Goal: Information Seeking & Learning: Learn about a topic

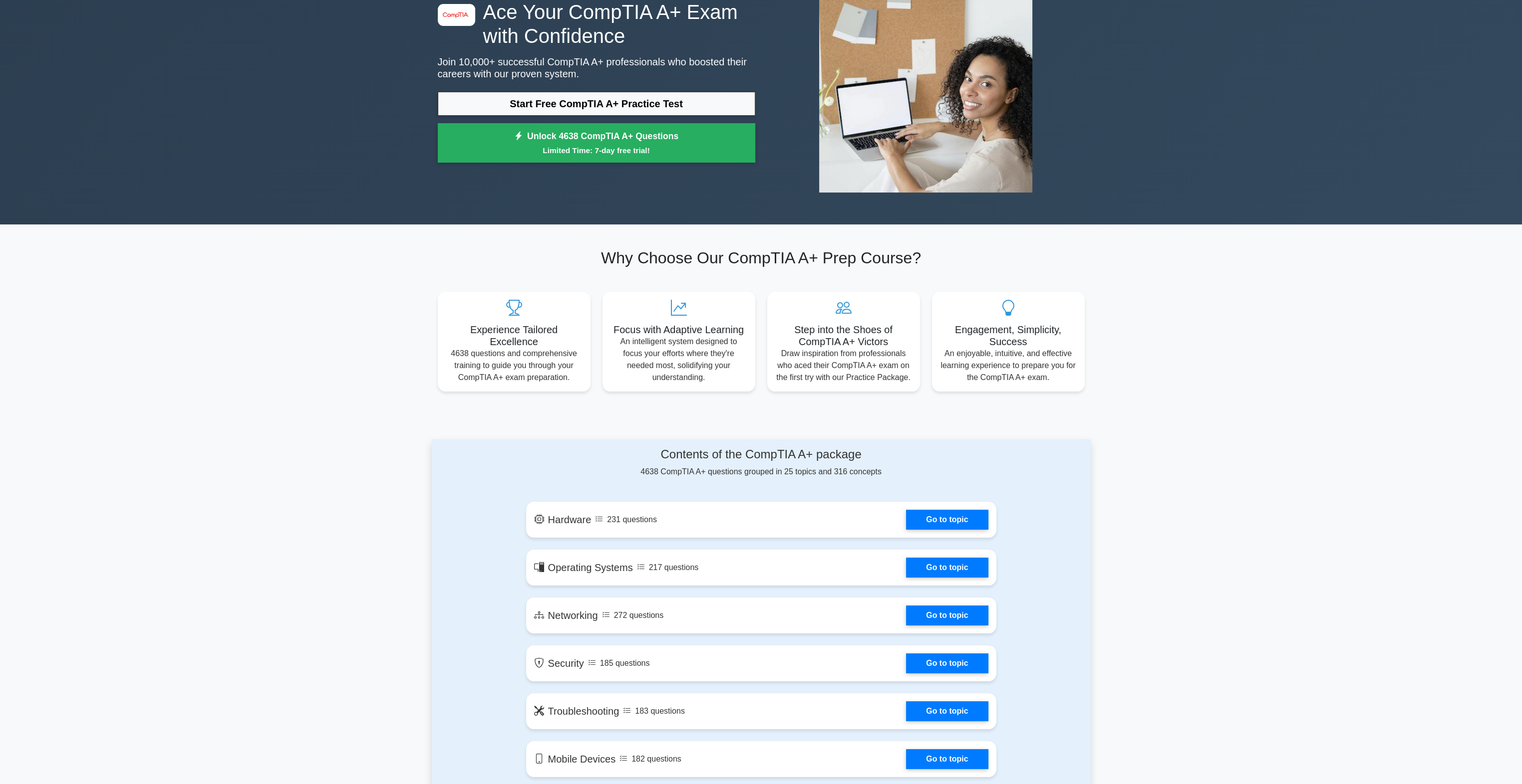
scroll to position [150, 0]
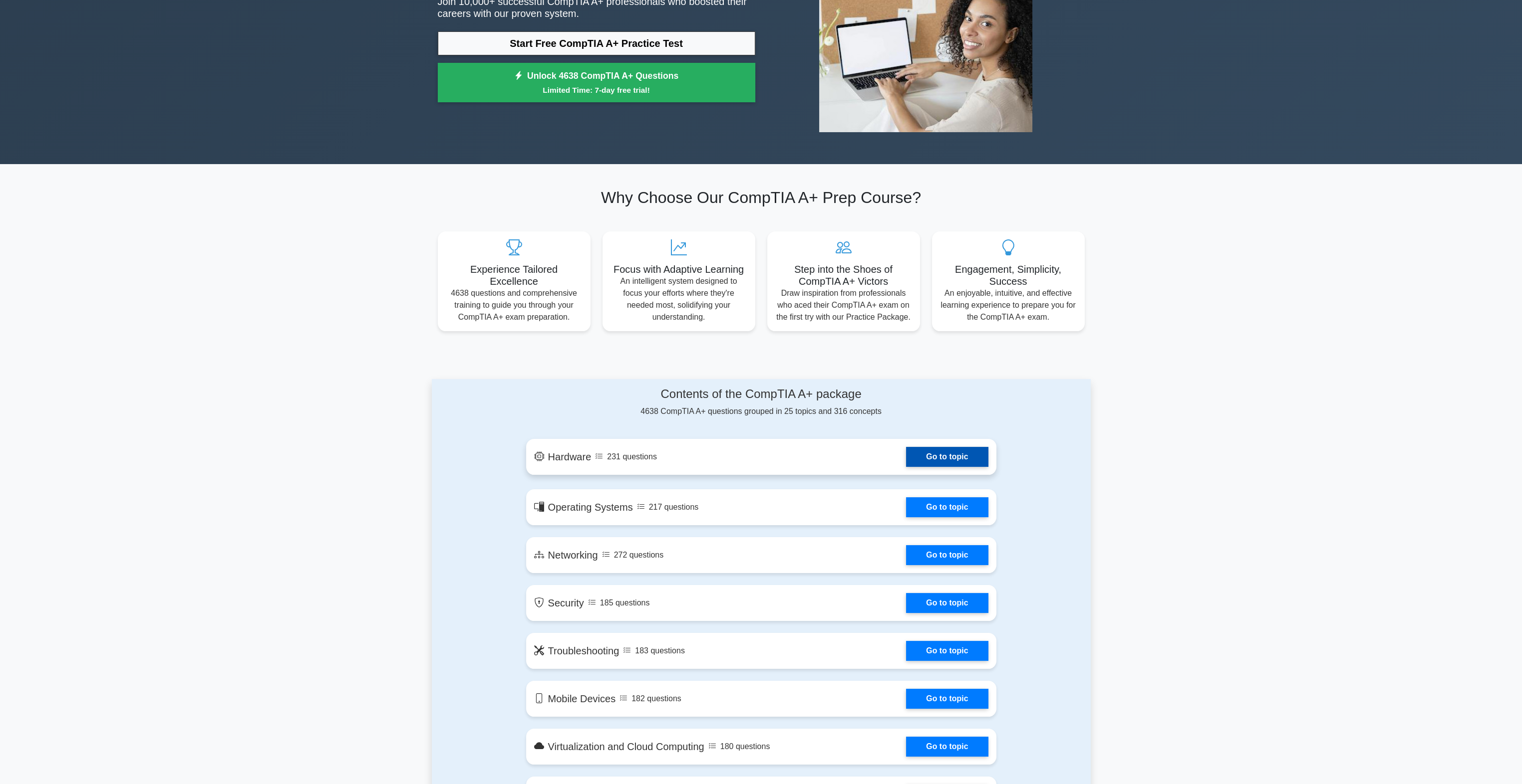
click at [971, 462] on link "Go to topic" at bounding box center [947, 457] width 82 height 20
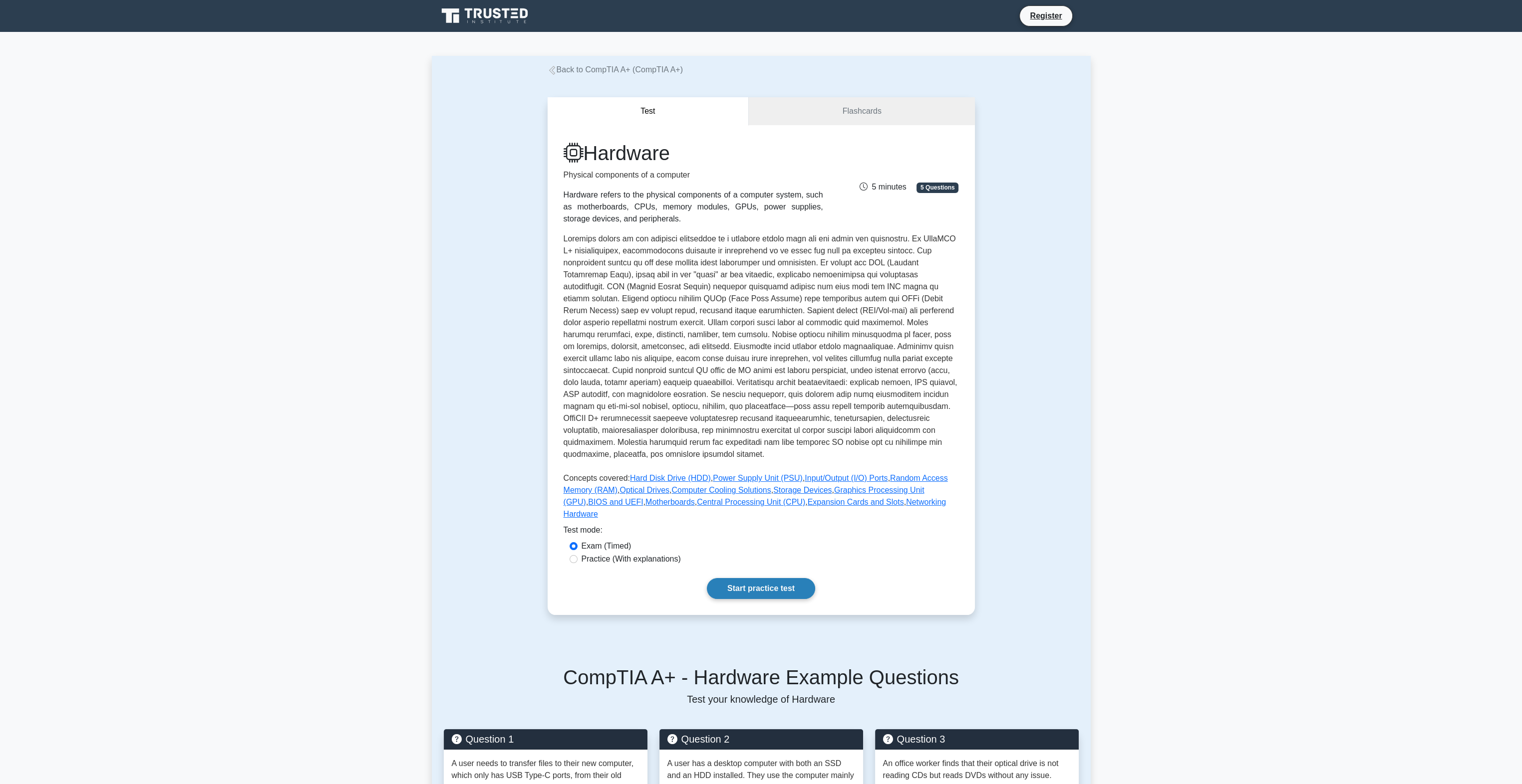
click at [770, 578] on link "Start practice test" at bounding box center [760, 588] width 108 height 21
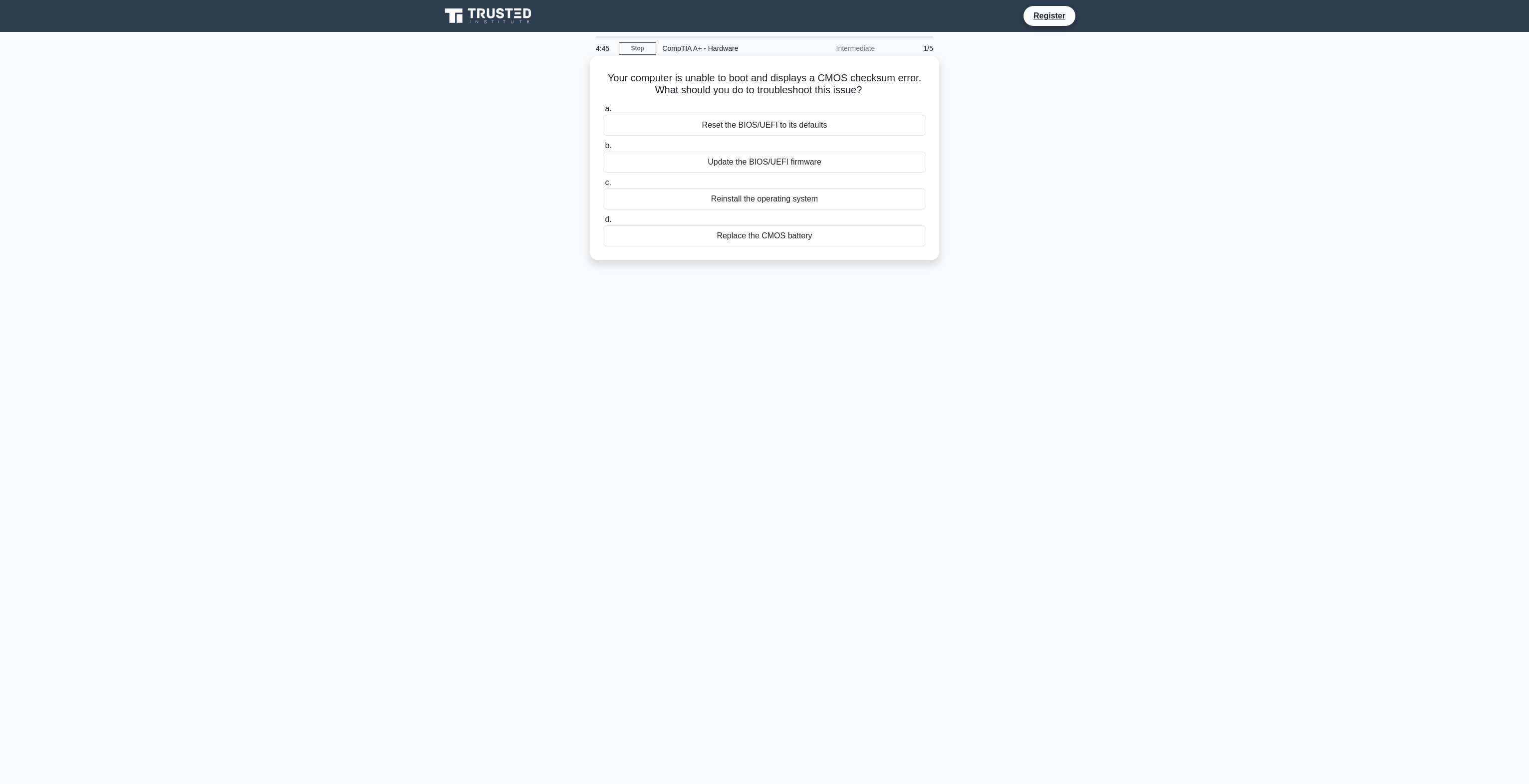
click at [770, 127] on div "Reset the BIOS/UEFI to its defaults" at bounding box center [764, 125] width 323 height 21
click at [602, 112] on input "a. Reset the BIOS/UEFI to its defaults" at bounding box center [602, 109] width 0 height 7
click at [777, 188] on div "Detect and correct single-bit memory errors" at bounding box center [764, 187] width 323 height 21
click at [602, 174] on input "c. Detect and correct single-bit memory errors" at bounding box center [602, 171] width 0 height 7
click at [791, 162] on div "PCI Express (PCIe)" at bounding box center [764, 162] width 323 height 21
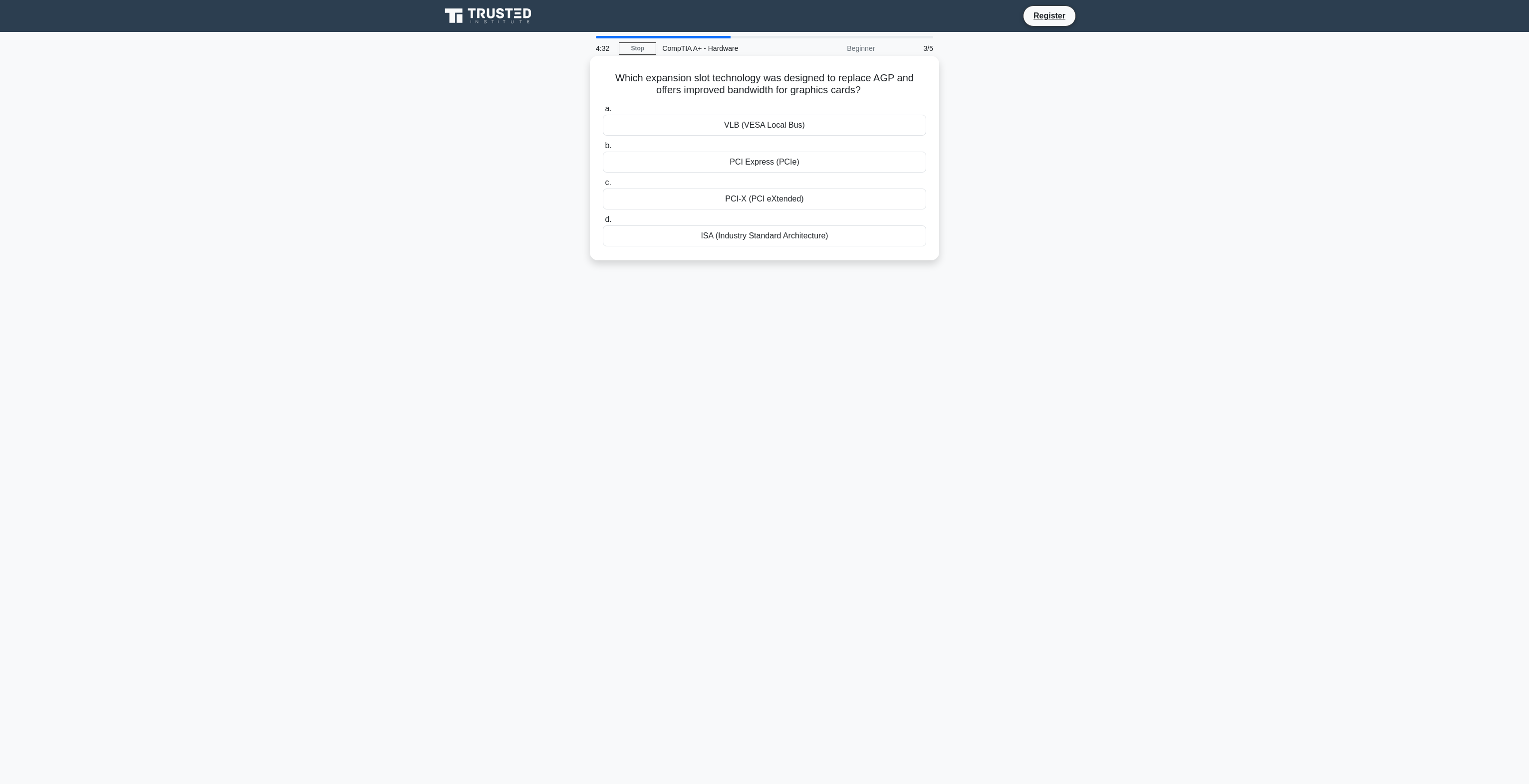
click at [602, 149] on input "b. PCI Express (PCIe)" at bounding box center [602, 146] width 0 height 7
click at [805, 240] on div "Moves the read/write heads across the disk platters" at bounding box center [764, 235] width 323 height 21
click at [602, 223] on input "d. Moves the read/write heads across the disk platters" at bounding box center [602, 219] width 0 height 7
click at [783, 205] on div "Thunderbolt" at bounding box center [764, 199] width 323 height 21
click at [602, 186] on input "c. Thunderbolt" at bounding box center [602, 183] width 0 height 7
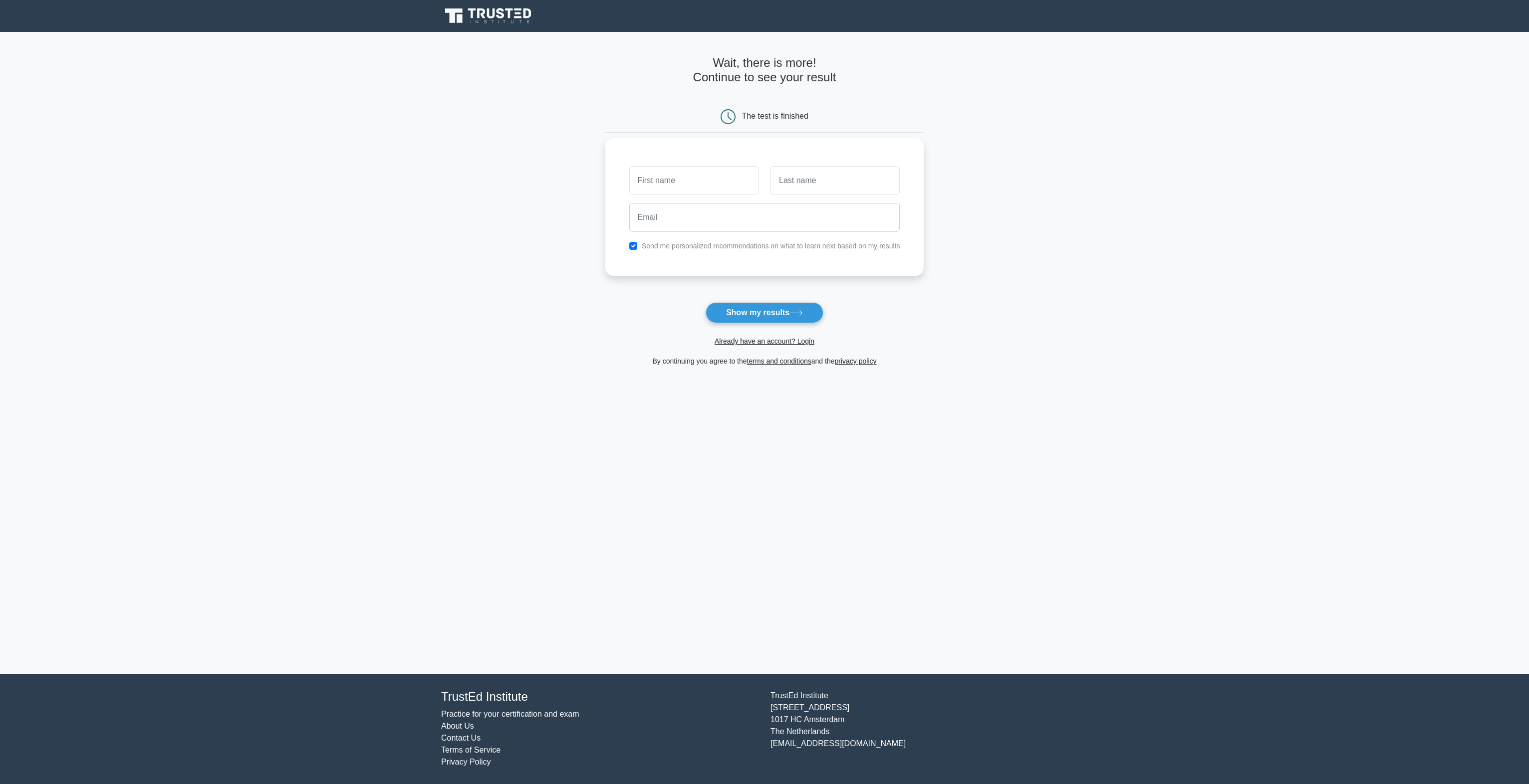
click at [705, 246] on label "Send me personalized recommendations on what to learn next based on my results" at bounding box center [771, 246] width 258 height 8
click at [630, 245] on input "checkbox" at bounding box center [633, 246] width 8 height 8
checkbox input "false"
click at [767, 315] on button "Show my results" at bounding box center [764, 312] width 118 height 21
type input "john"
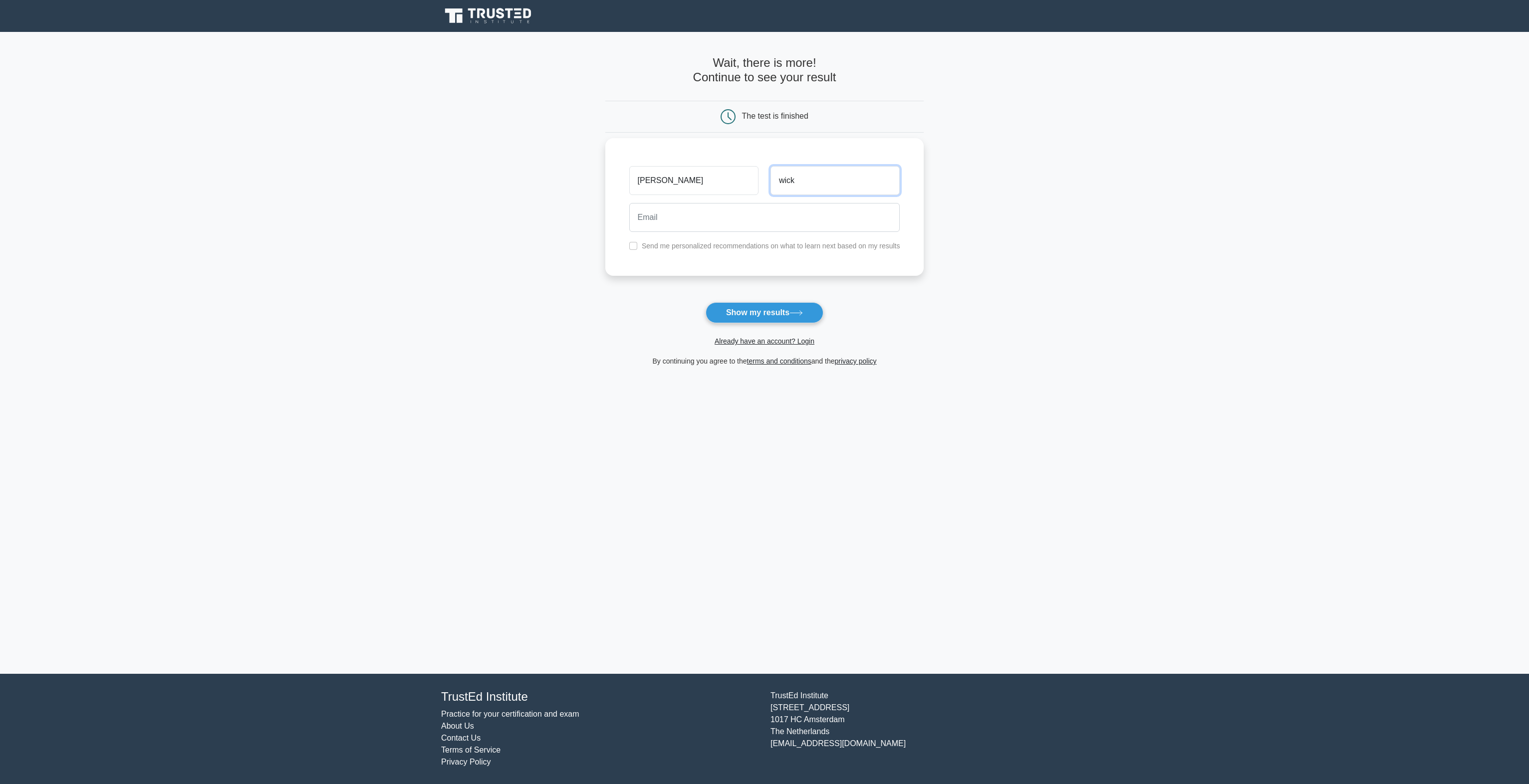
type input "wick"
click at [772, 310] on button "Show my results" at bounding box center [764, 312] width 118 height 21
click at [802, 221] on input "email" at bounding box center [764, 217] width 271 height 29
type input "herefrome@gmail.com"
click at [705, 302] on button "Show my results" at bounding box center [764, 312] width 118 height 21
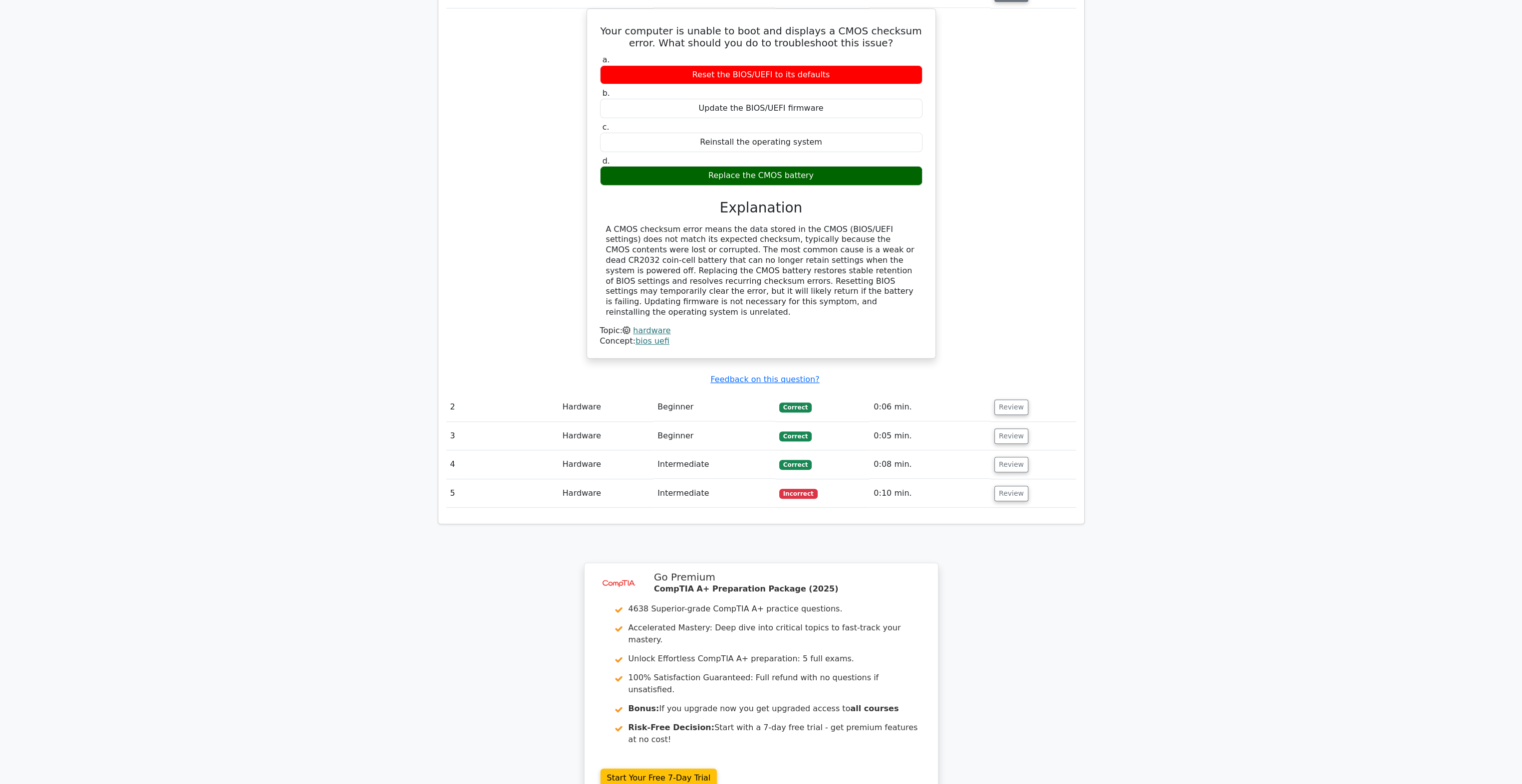
scroll to position [898, 0]
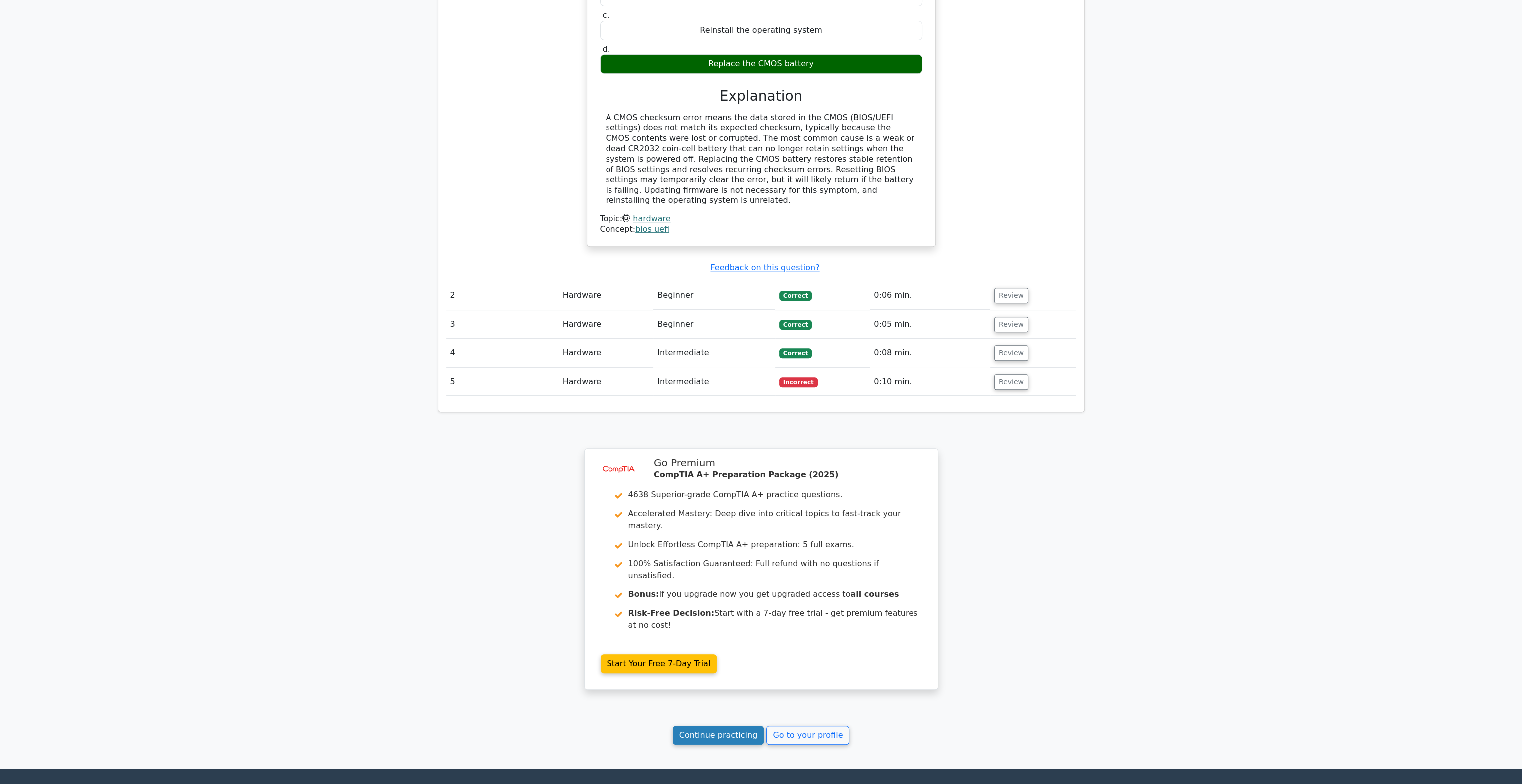
click at [747, 725] on link "Continue practicing" at bounding box center [718, 735] width 91 height 19
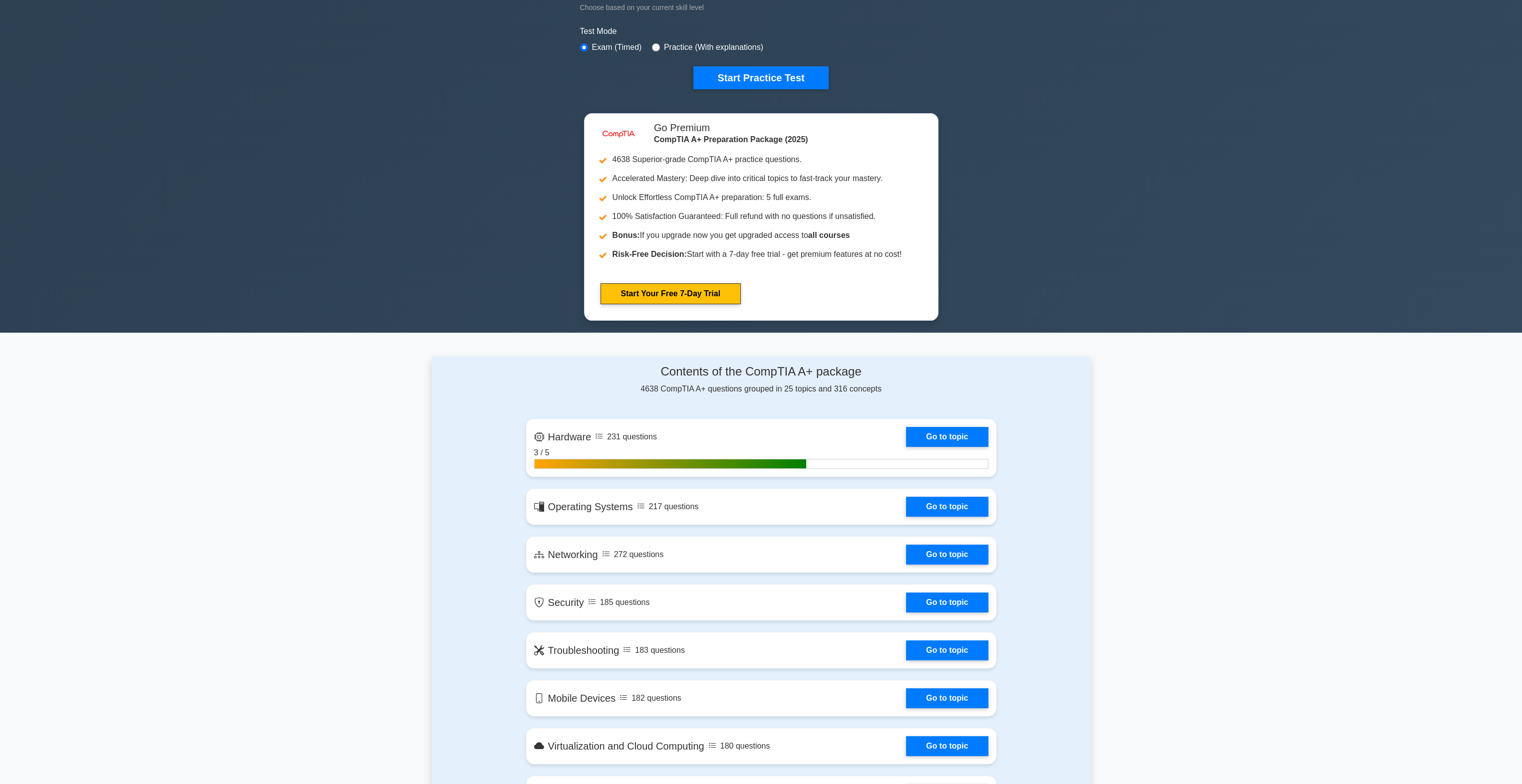
scroll to position [349, 0]
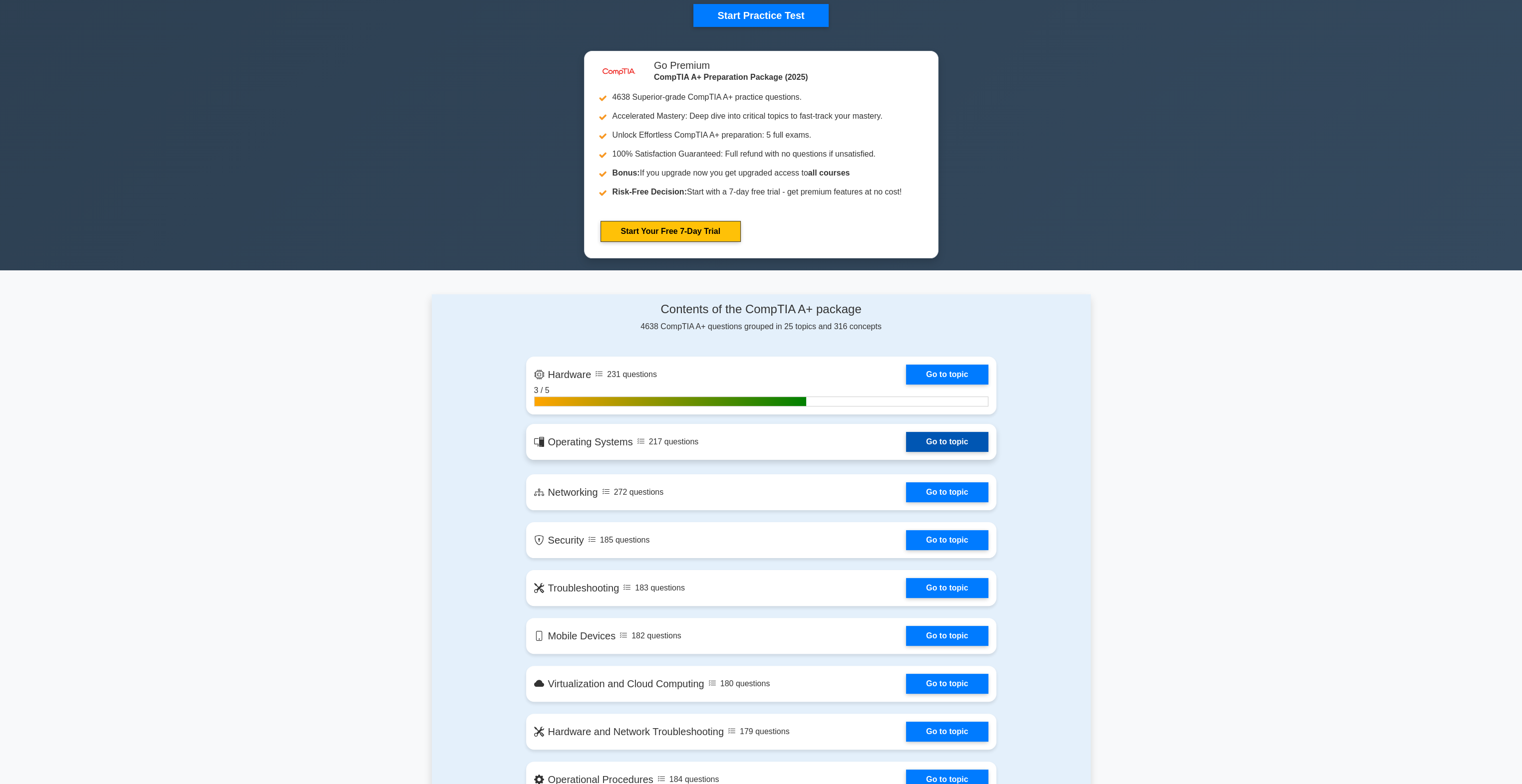
click at [956, 442] on link "Go to topic" at bounding box center [947, 442] width 82 height 20
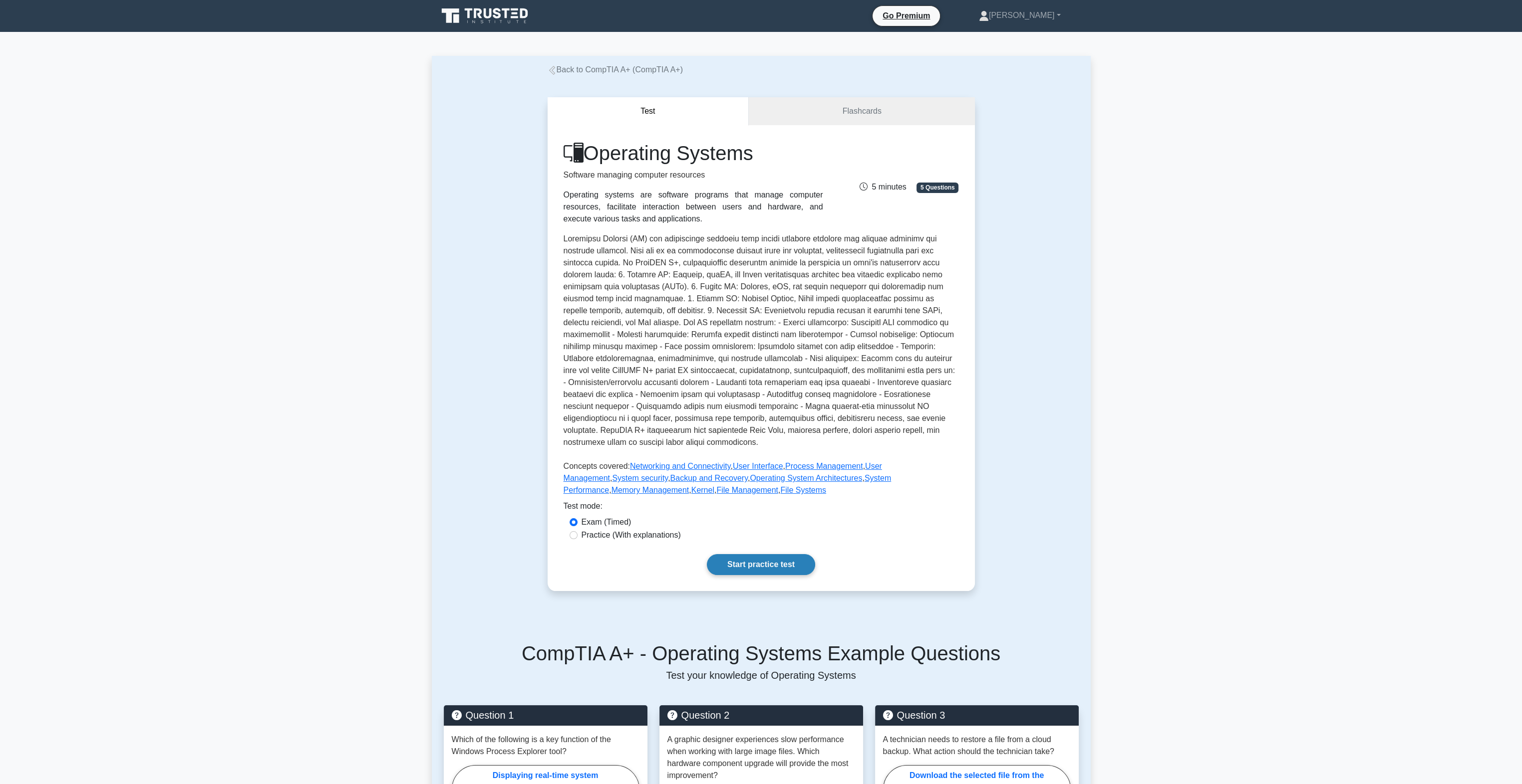
click at [746, 565] on link "Start practice test" at bounding box center [760, 565] width 108 height 21
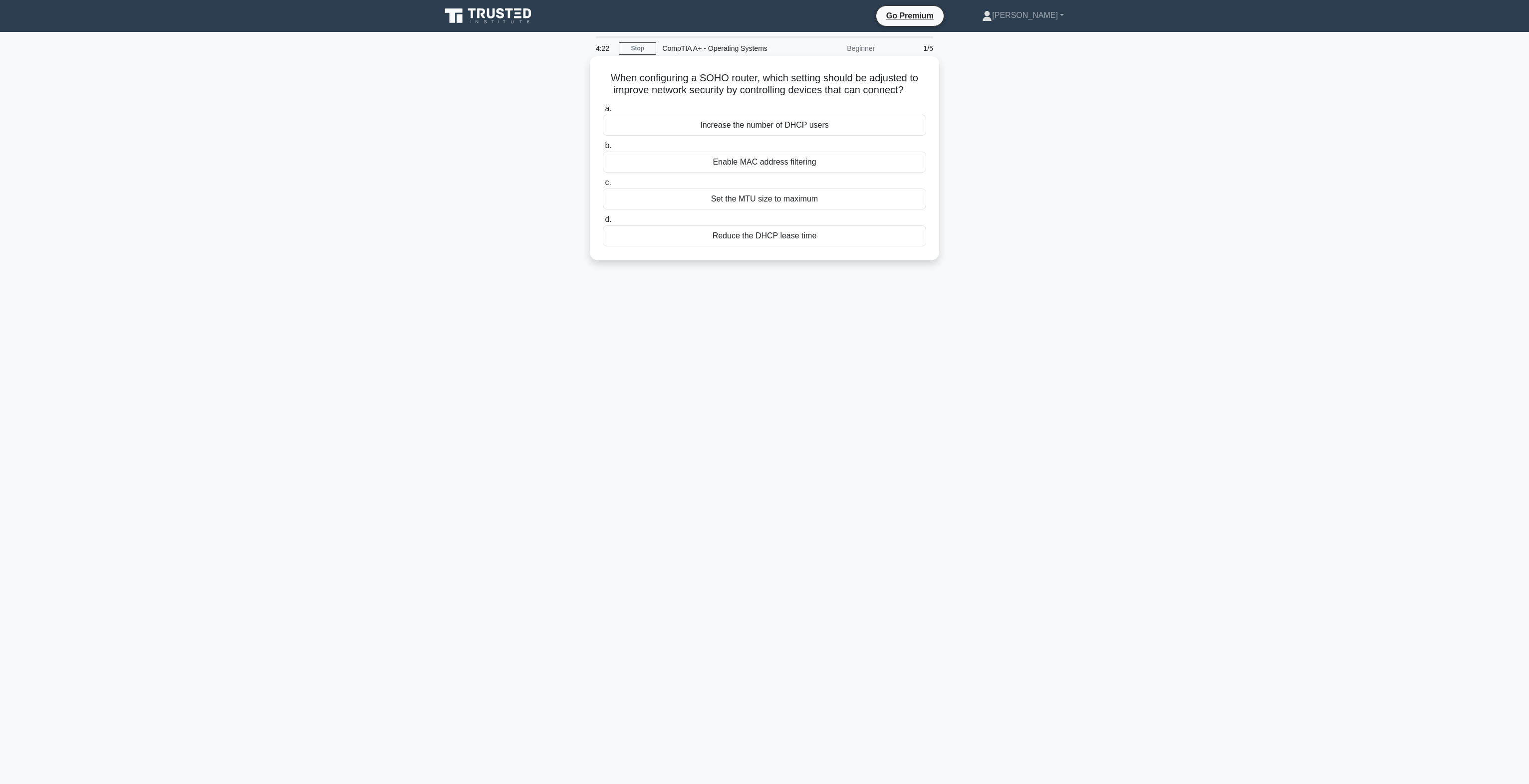
click at [736, 166] on div "Enable MAC address filtering" at bounding box center [764, 162] width 323 height 21
click at [602, 149] on input "b. Enable MAC address filtering" at bounding box center [602, 146] width 0 height 7
click at [803, 160] on div "Switch" at bounding box center [764, 162] width 323 height 21
click at [602, 149] on input "b. Switch" at bounding box center [602, 146] width 0 height 7
click at [782, 166] on div "Free up disk space by deleting unnecessary files" at bounding box center [764, 162] width 323 height 21
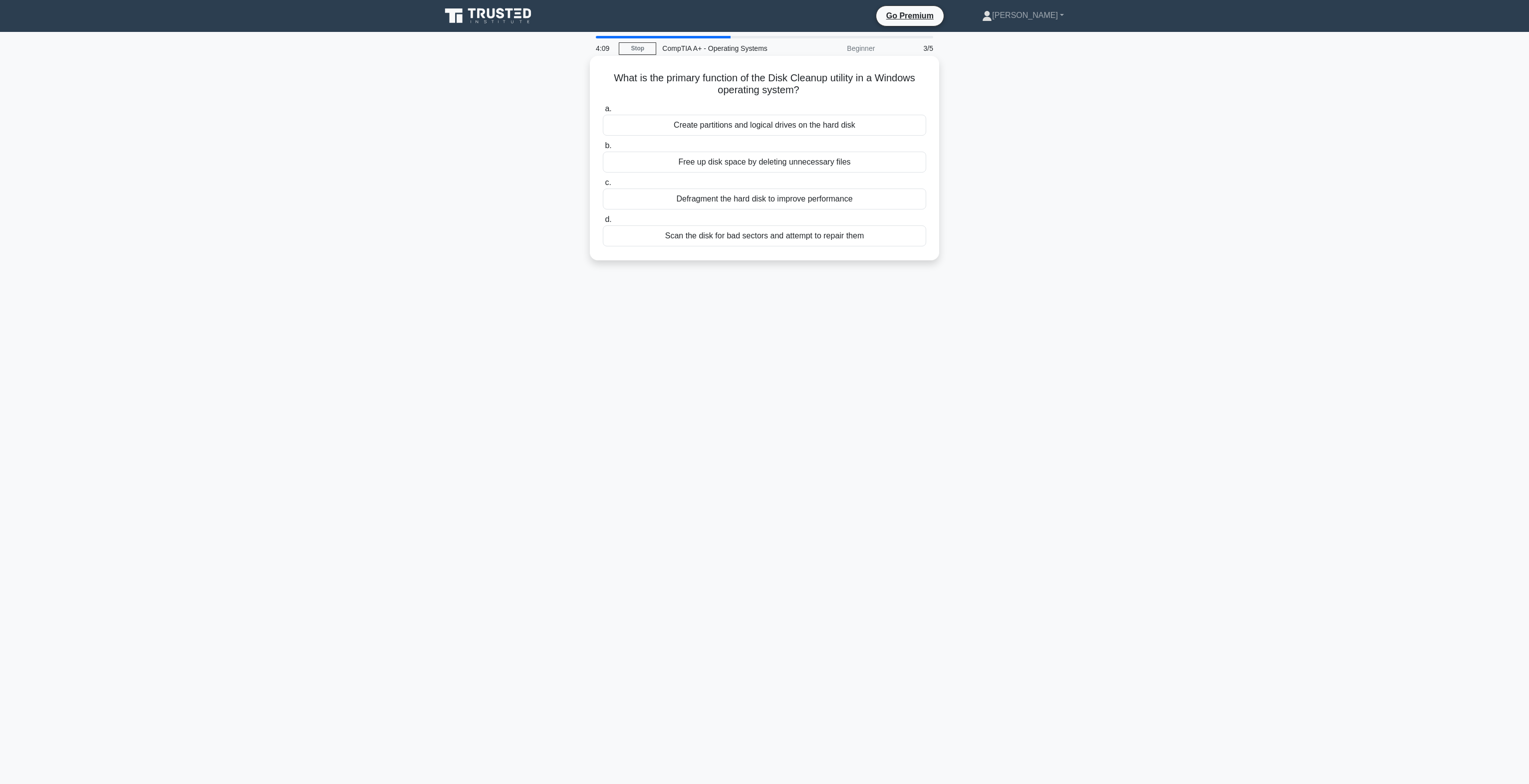
click at [602, 149] on input "b. Free up disk space by deleting unnecessary files" at bounding box center [602, 146] width 0 height 7
click at [812, 131] on div "Differential backups performed every 12 hours" at bounding box center [764, 125] width 323 height 21
click at [602, 112] on input "a. Differential backups performed every 12 hours" at bounding box center [602, 109] width 0 height 7
click at [730, 202] on div "Regular security awareness training for employees" at bounding box center [764, 199] width 323 height 21
click at [602, 186] on input "c. Regular security awareness training for employees" at bounding box center [602, 183] width 0 height 7
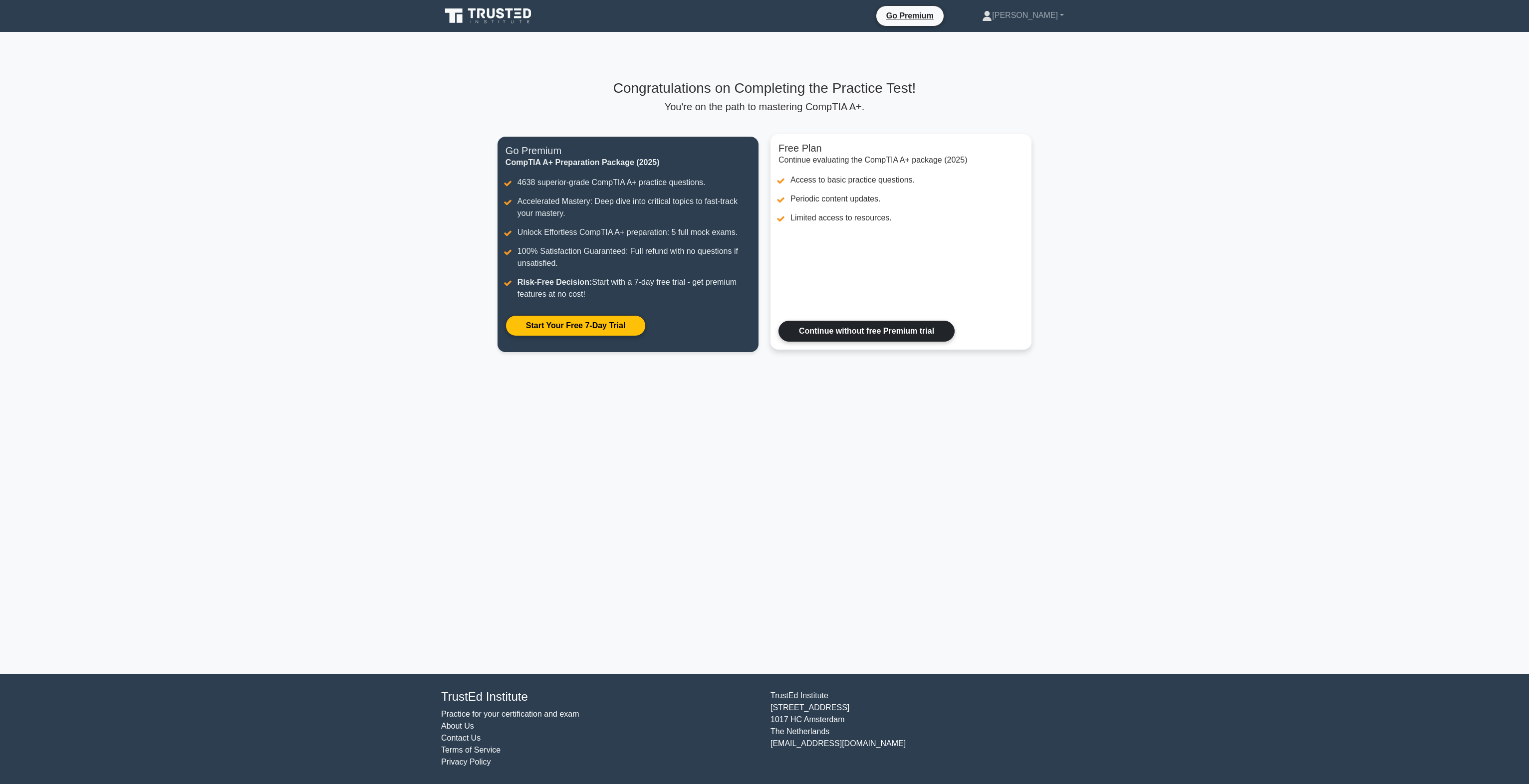
click at [836, 335] on link "Continue without free Premium trial" at bounding box center [866, 331] width 176 height 21
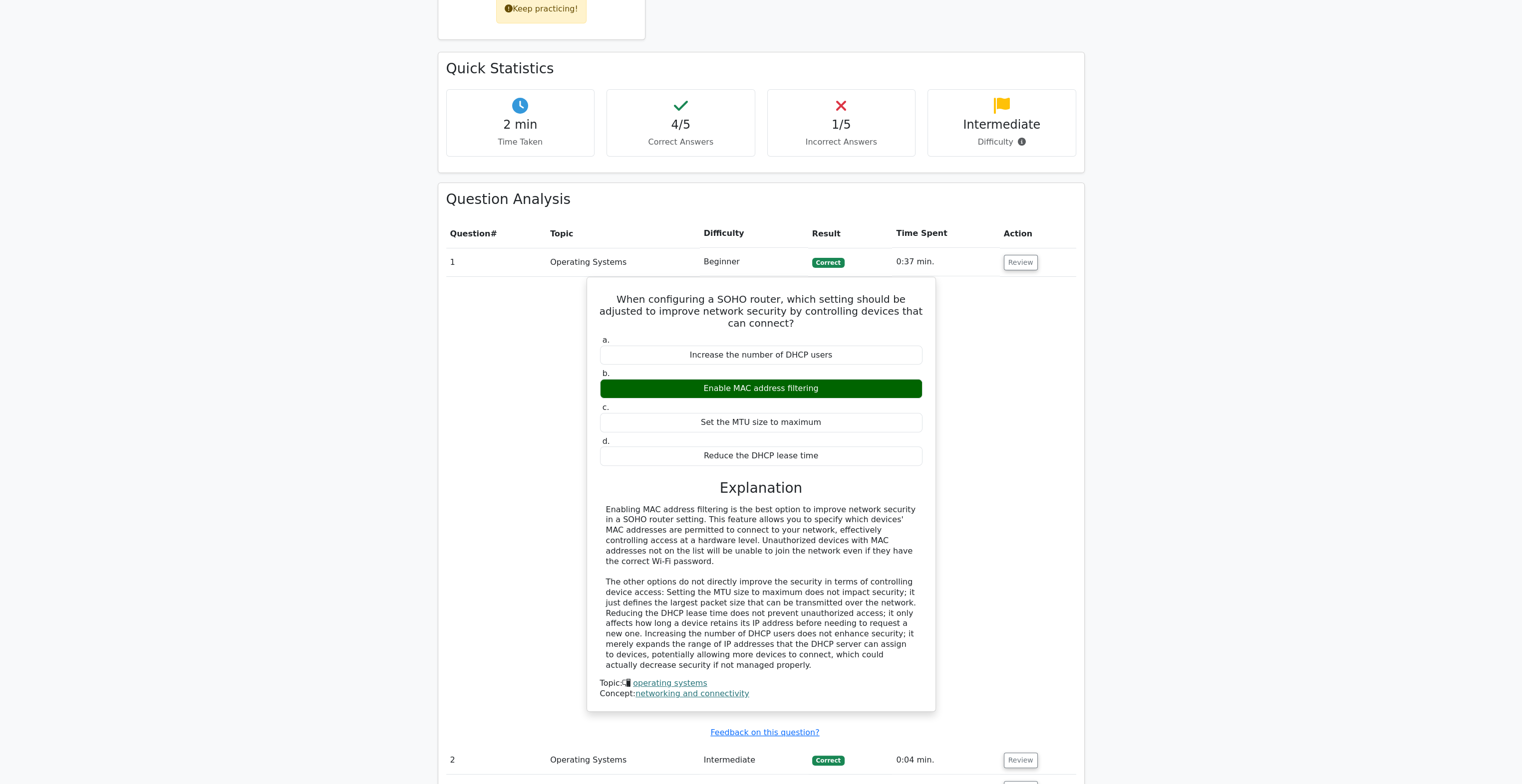
scroll to position [599, 0]
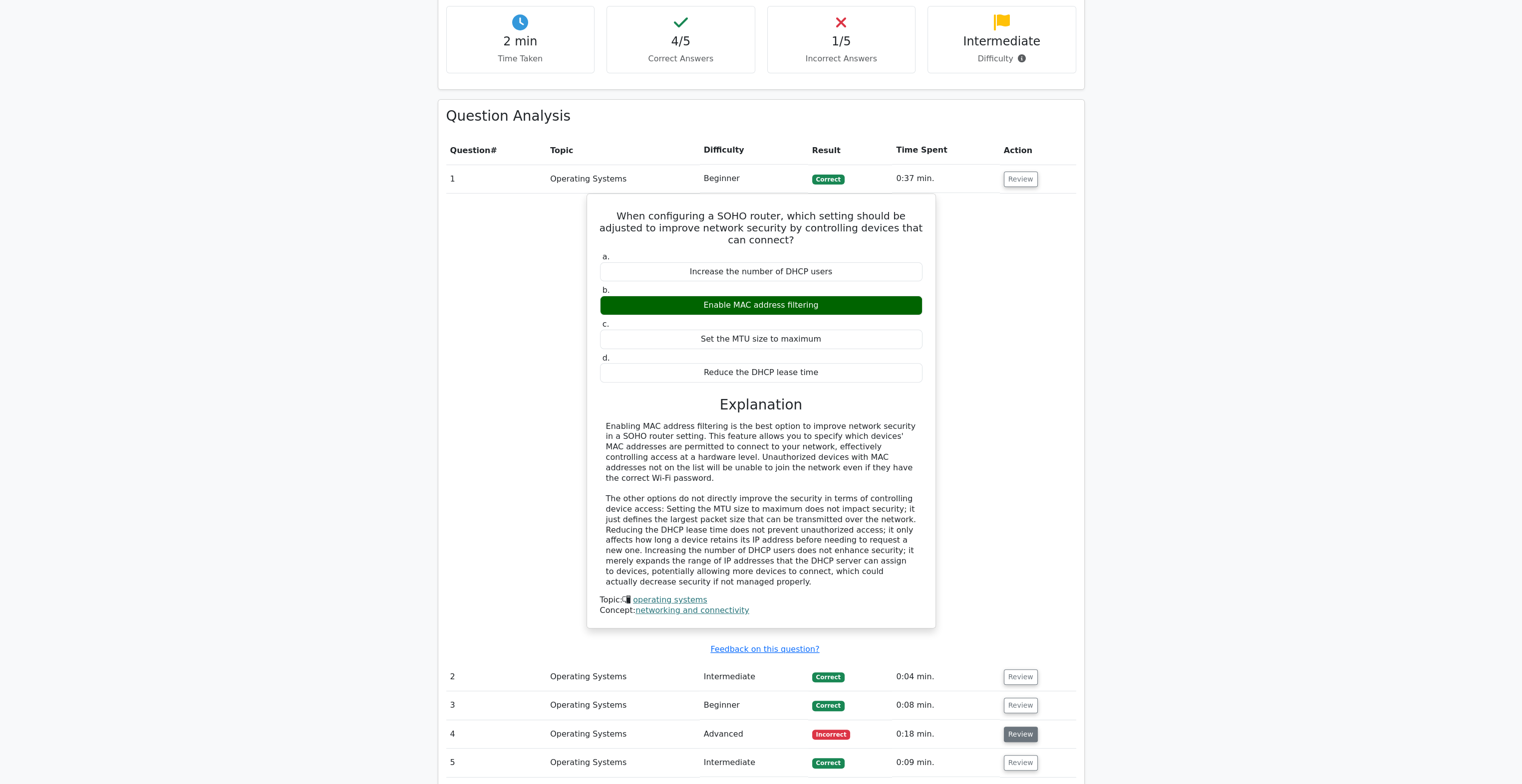
click at [1020, 727] on button "Review" at bounding box center [1021, 735] width 34 height 15
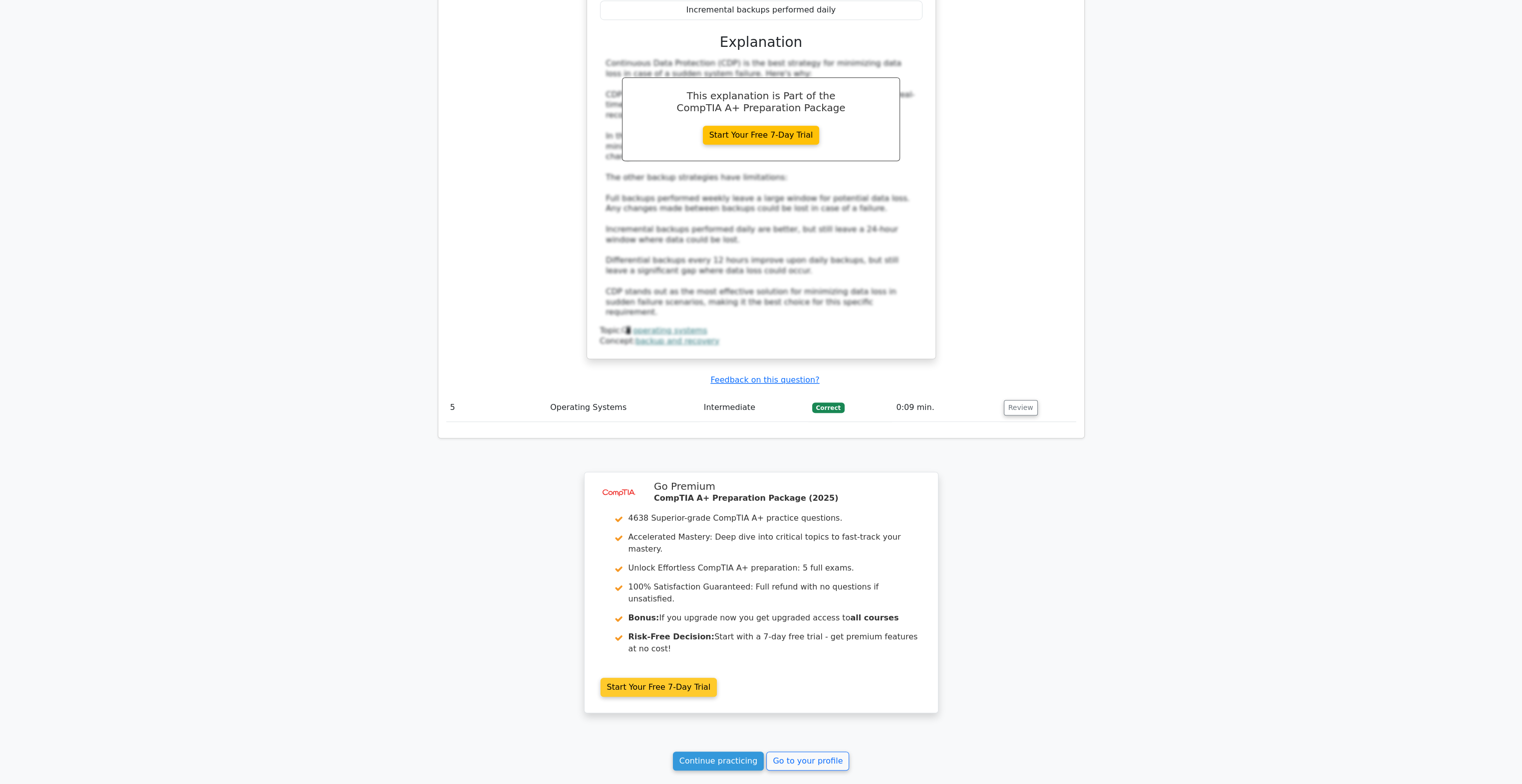
scroll to position [1514, 0]
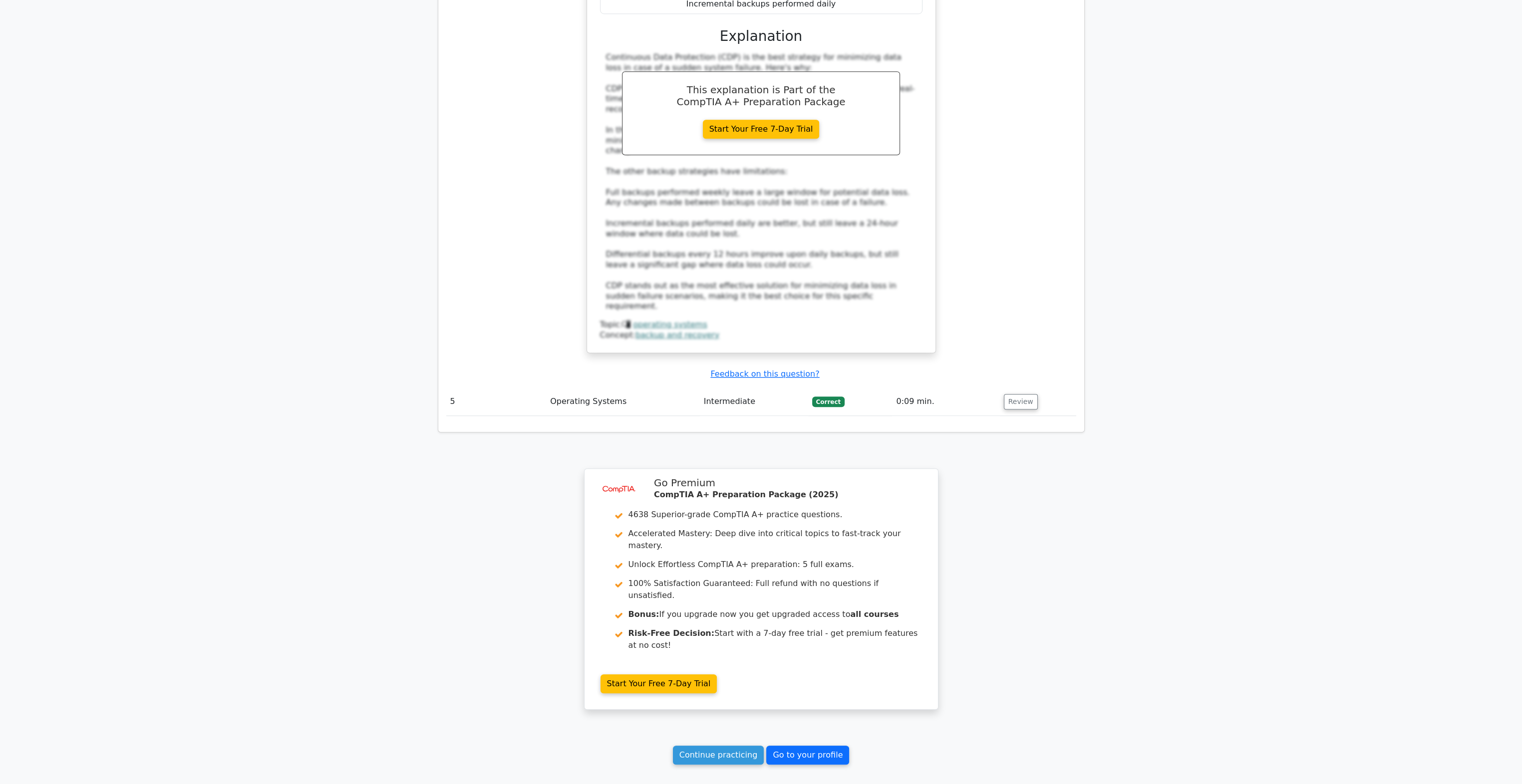
click at [805, 745] on link "Go to your profile" at bounding box center [807, 755] width 83 height 19
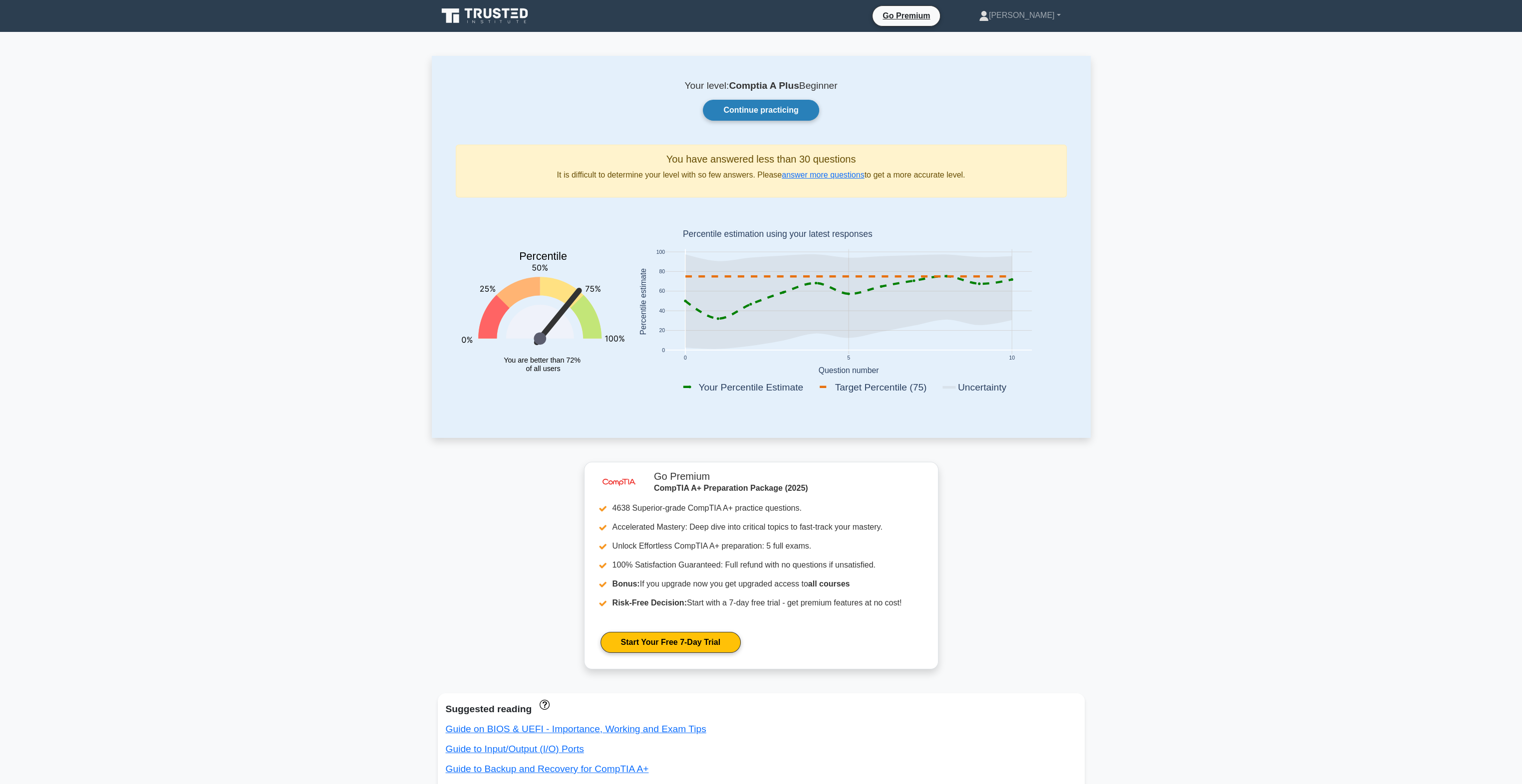
click at [764, 111] on link "Continue practicing" at bounding box center [760, 110] width 116 height 21
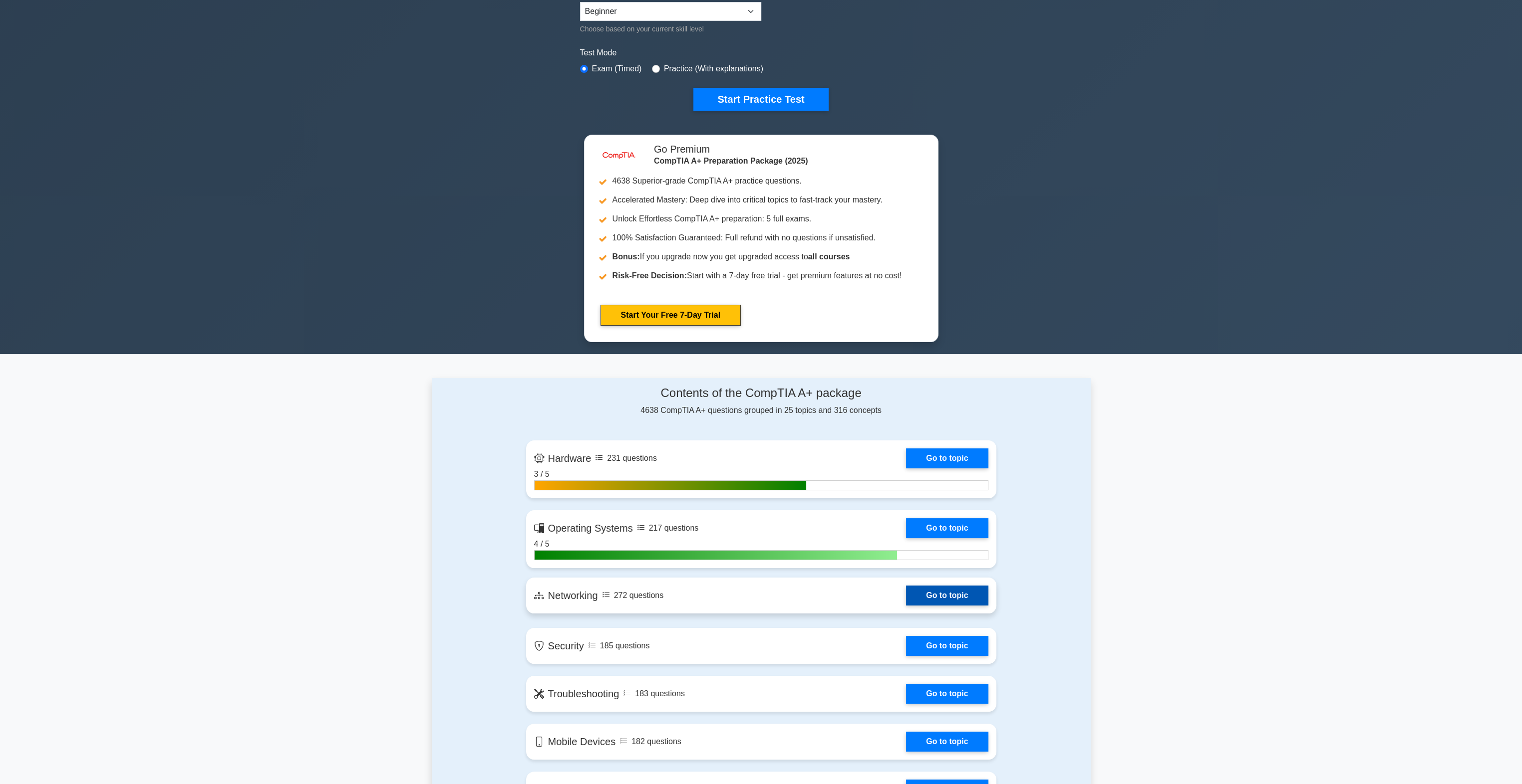
scroll to position [349, 0]
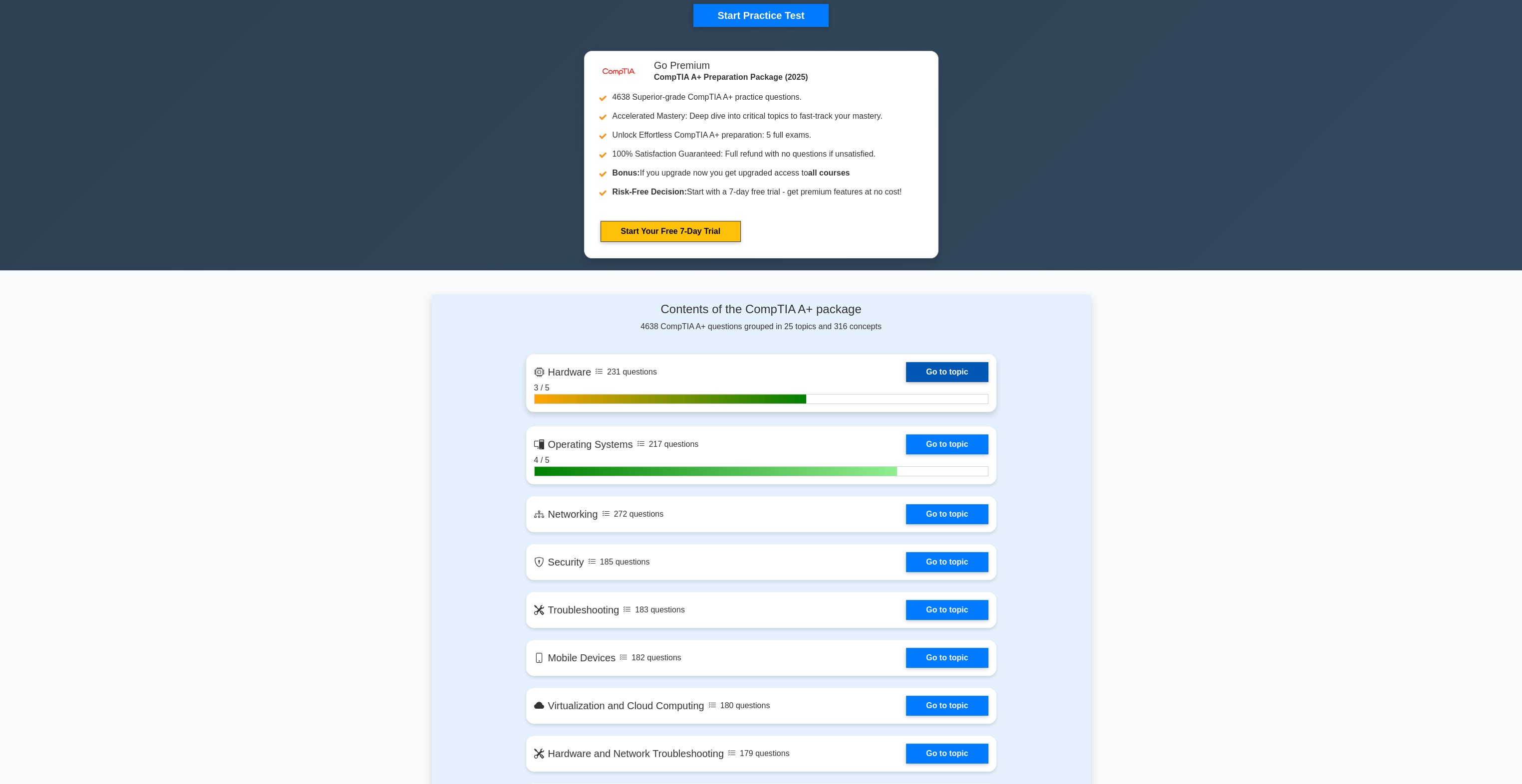
click at [960, 379] on link "Go to topic" at bounding box center [947, 372] width 82 height 20
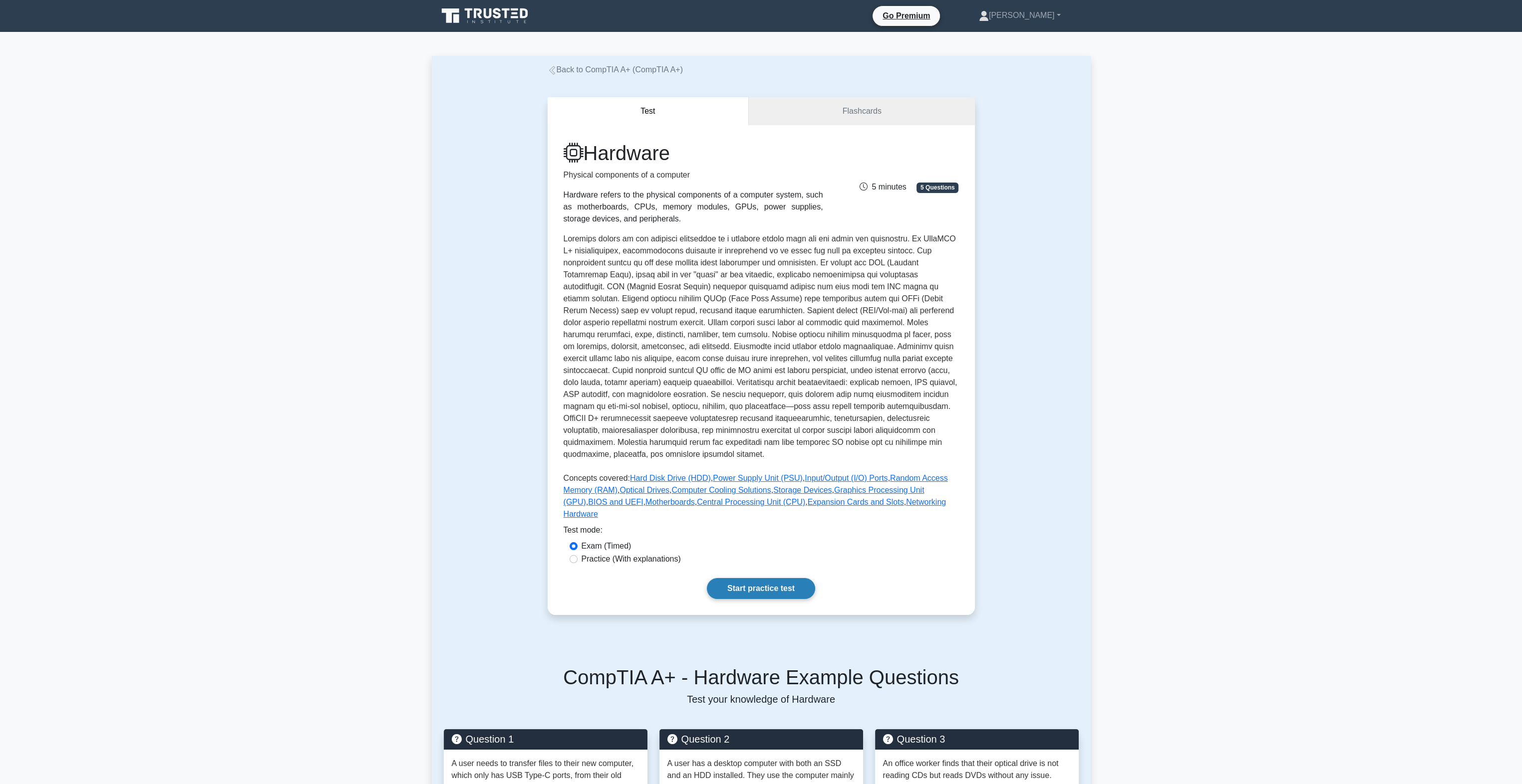
click at [770, 580] on link "Start practice test" at bounding box center [760, 588] width 108 height 21
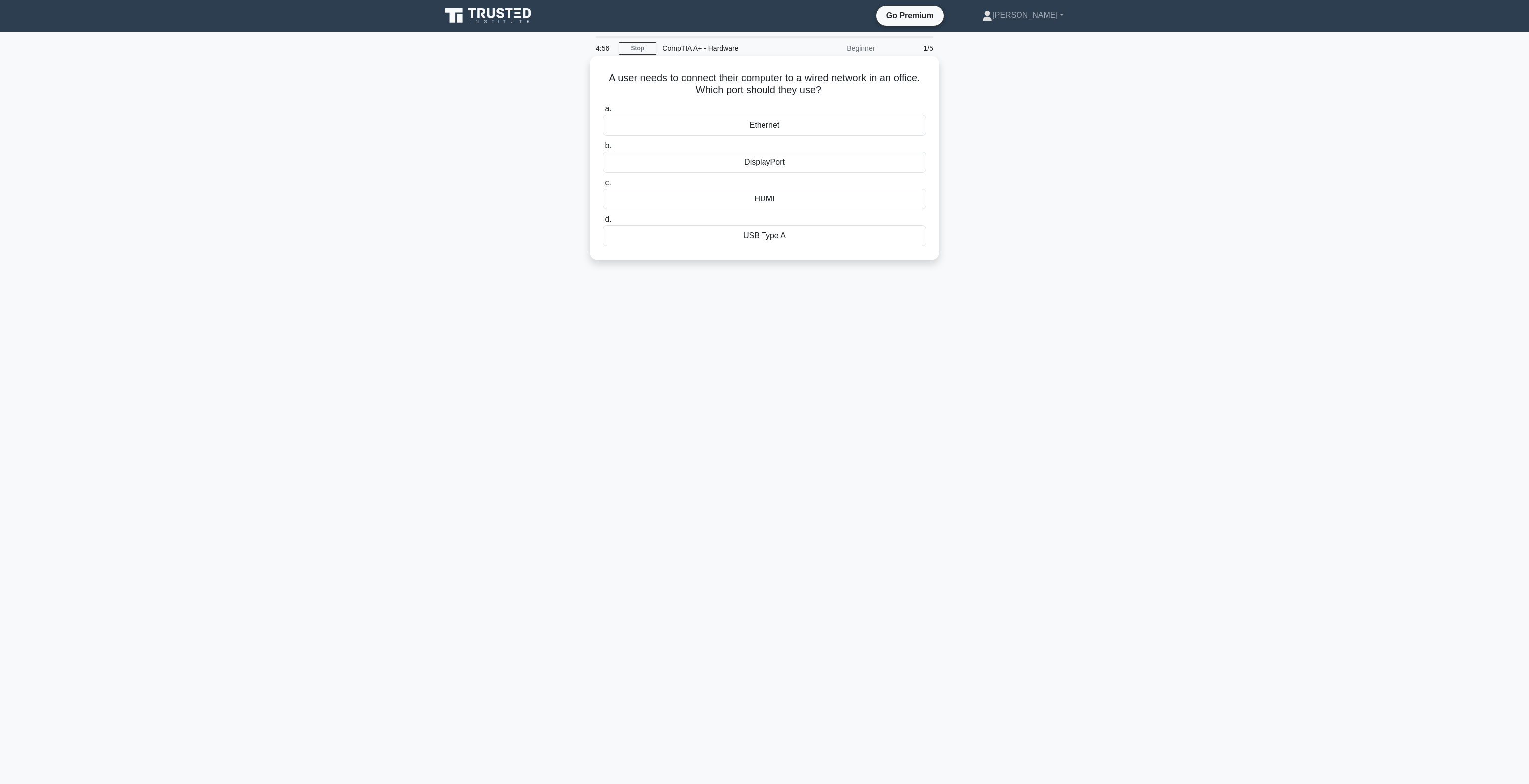
click at [816, 127] on div "Ethernet" at bounding box center [764, 125] width 323 height 21
click at [602, 112] on input "a. Ethernet" at bounding box center [602, 109] width 0 height 7
click at [794, 204] on div "DVD-ROM drive" at bounding box center [764, 199] width 323 height 21
click at [602, 186] on input "c. DVD-ROM drive" at bounding box center [602, 183] width 0 height 7
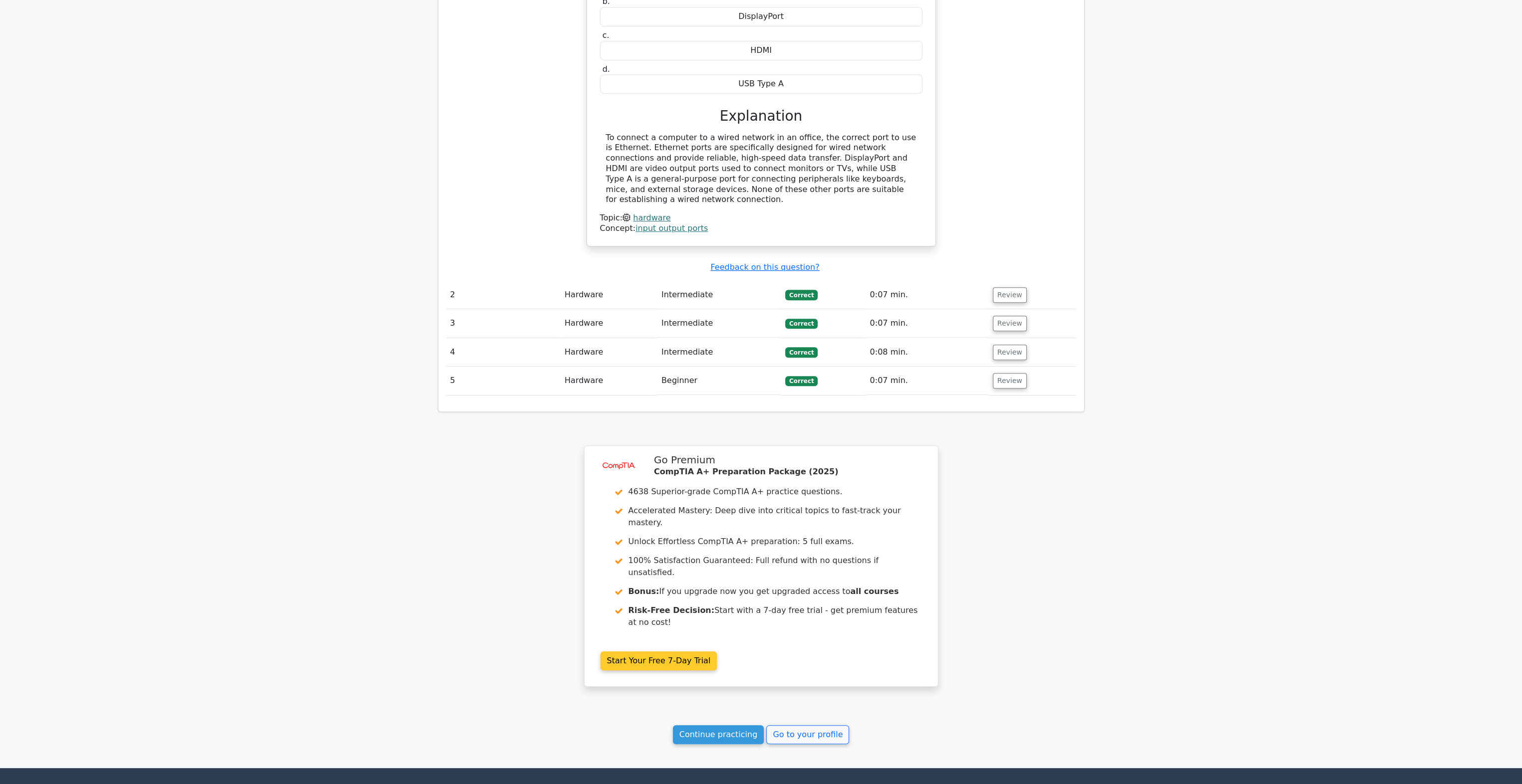
scroll to position [901, 0]
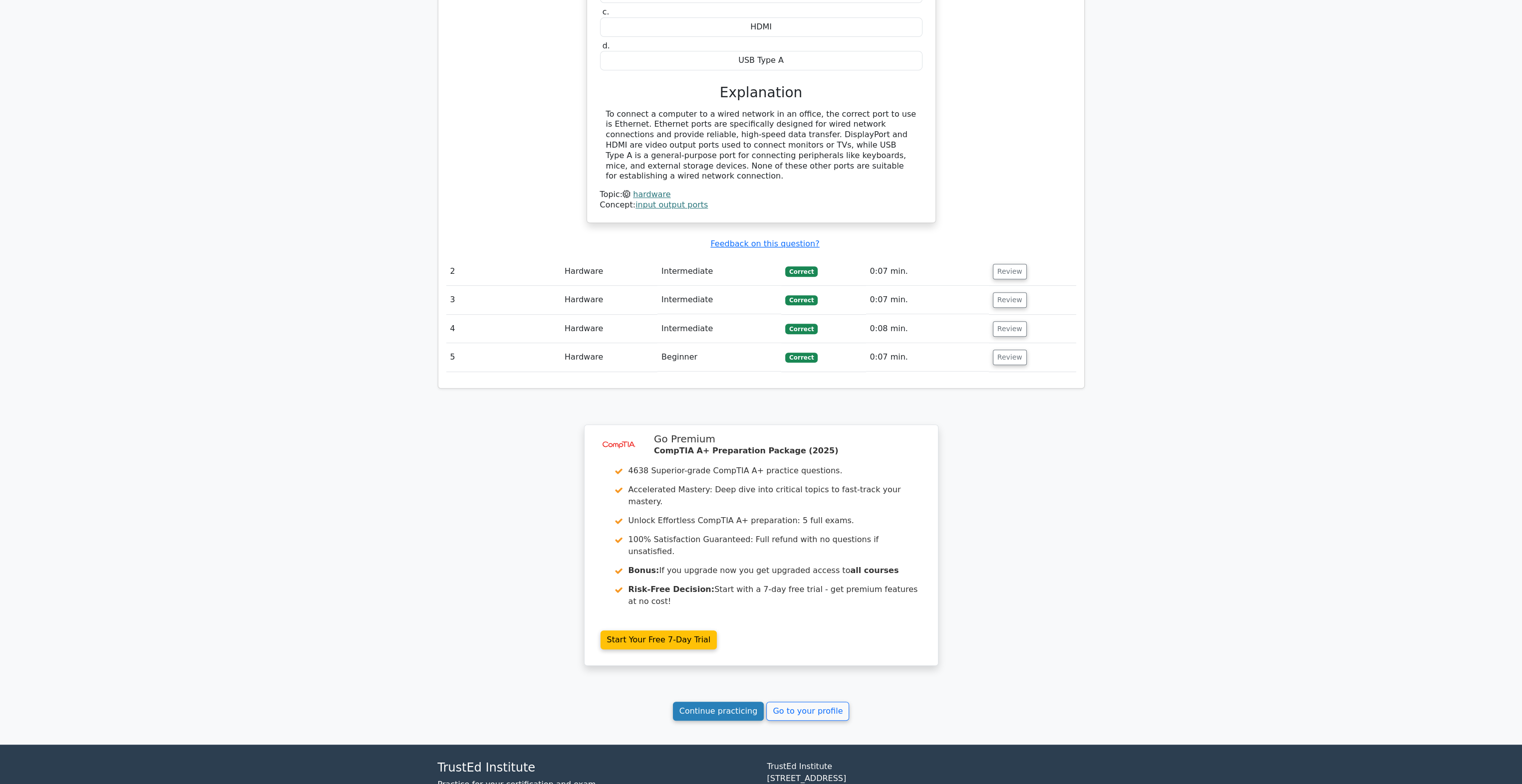
click at [722, 702] on link "Continue practicing" at bounding box center [718, 711] width 91 height 19
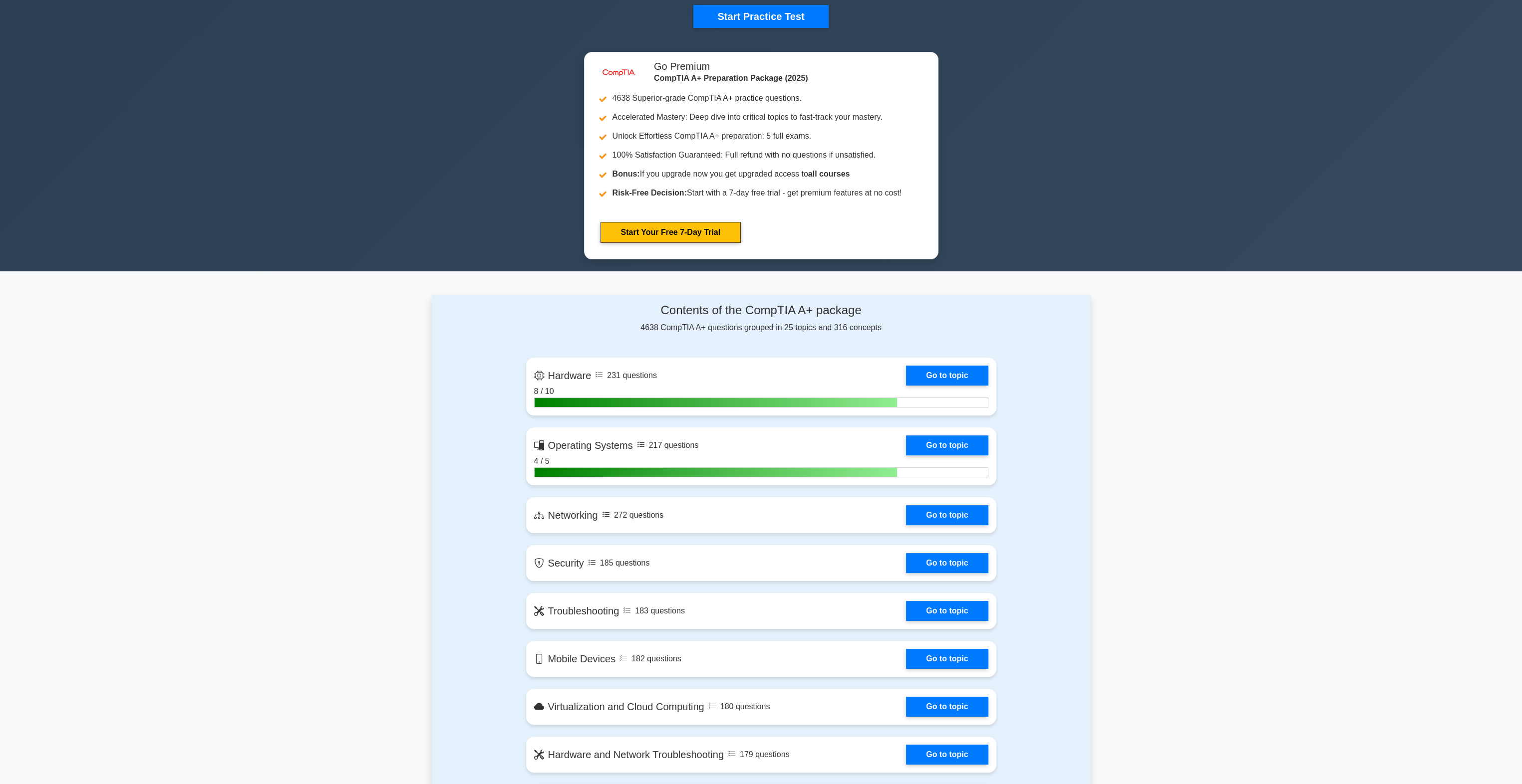
scroll to position [449, 0]
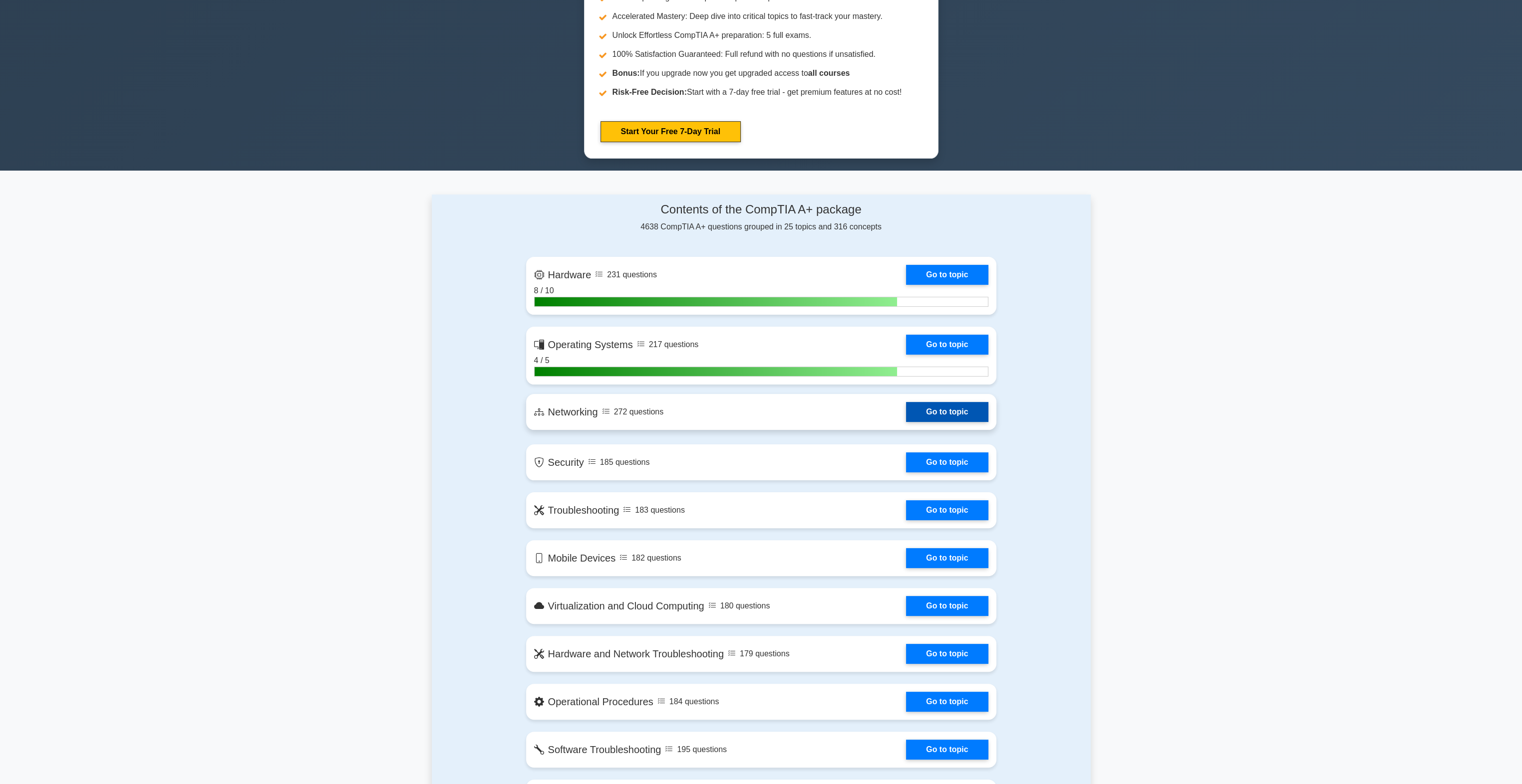
click at [927, 409] on link "Go to topic" at bounding box center [947, 412] width 82 height 20
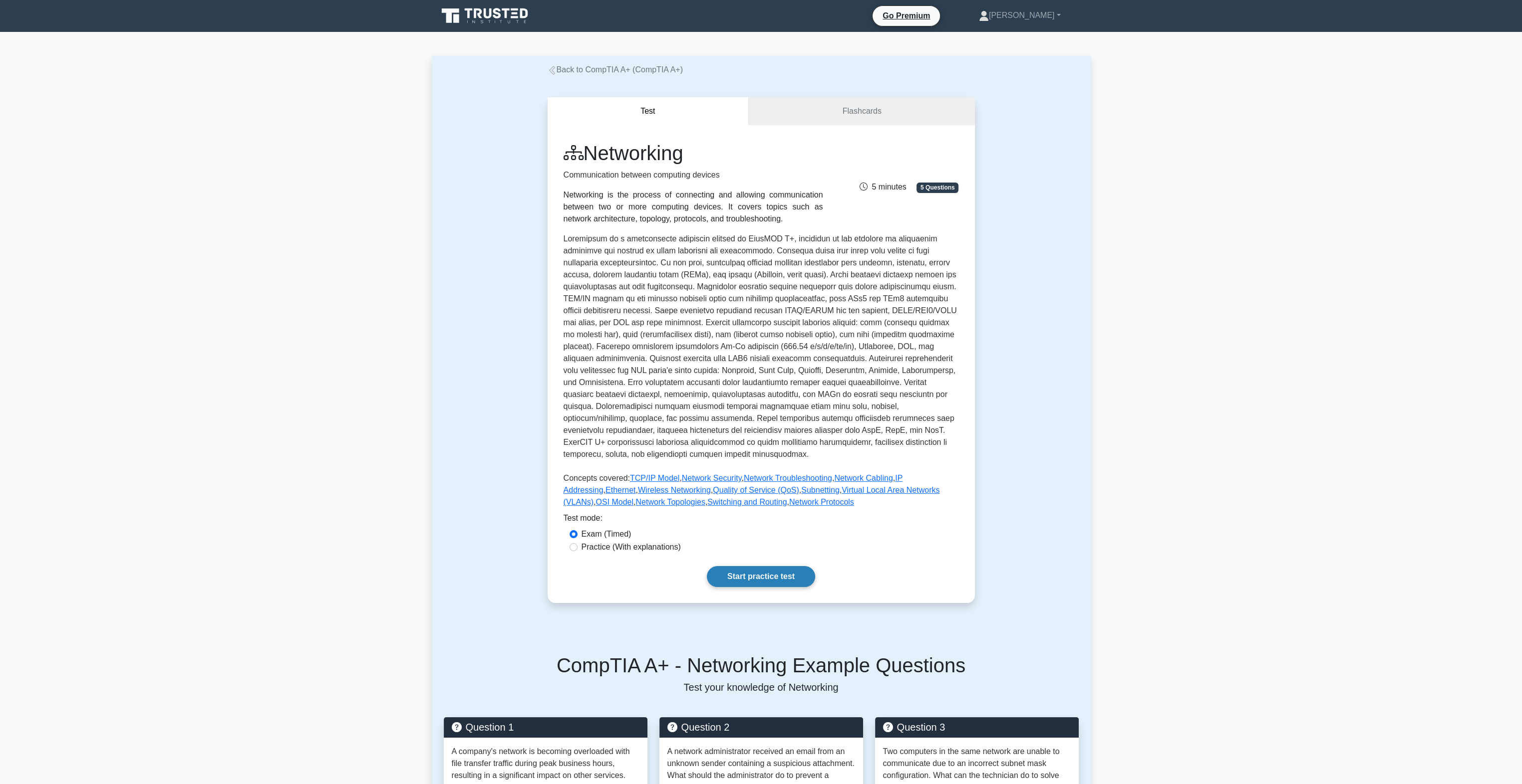
click at [740, 571] on link "Start practice test" at bounding box center [760, 576] width 108 height 21
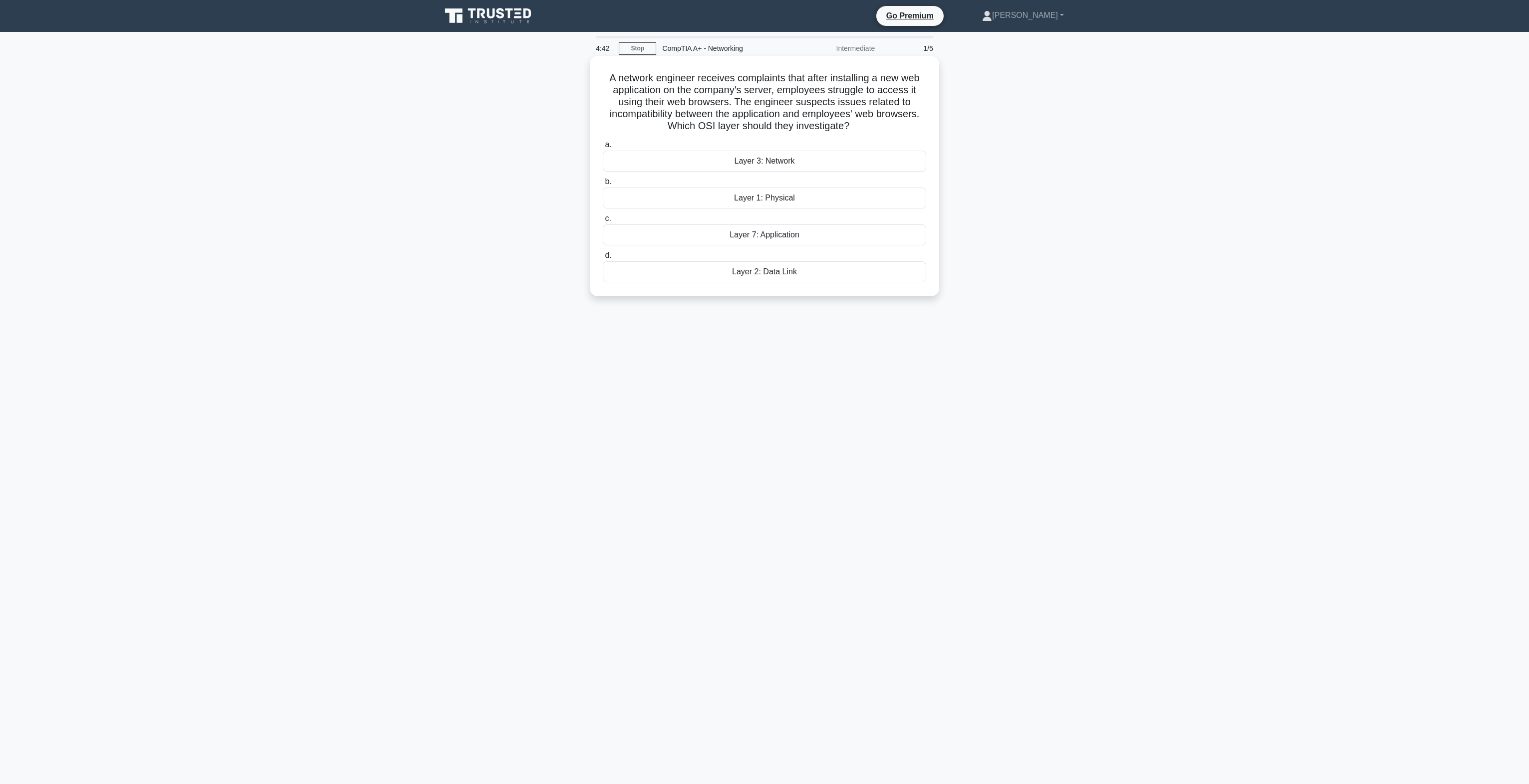
click at [816, 234] on div "Layer 7: Application" at bounding box center [764, 235] width 323 height 21
click at [602, 222] on input "c. Layer 7: Application" at bounding box center [602, 219] width 0 height 7
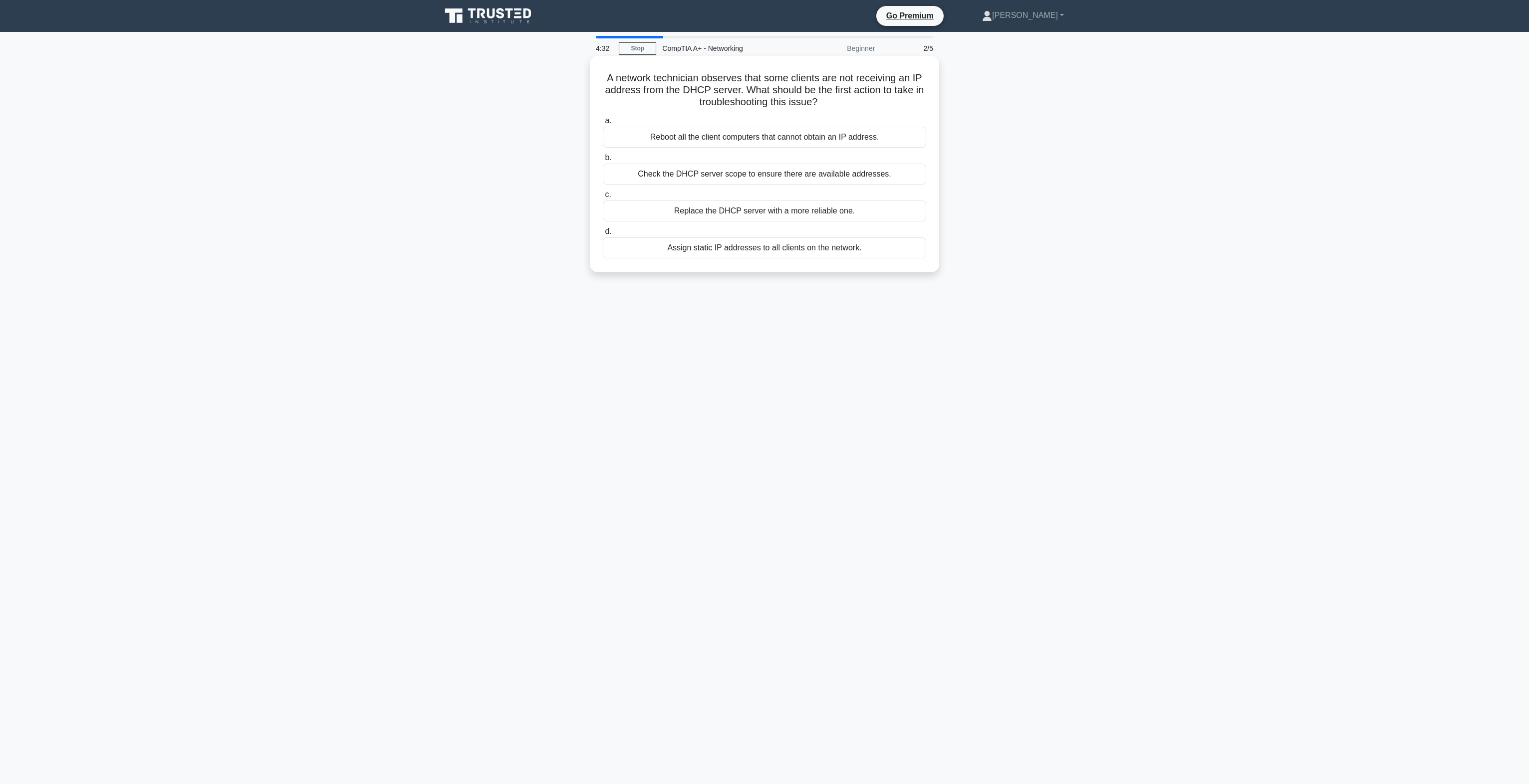
click at [832, 180] on div "Check the DHCP server scope to ensure there are available addresses." at bounding box center [764, 173] width 323 height 21
click at [602, 161] on input "b. Check the DHCP server scope to ensure there are available addresses." at bounding box center [602, 158] width 0 height 7
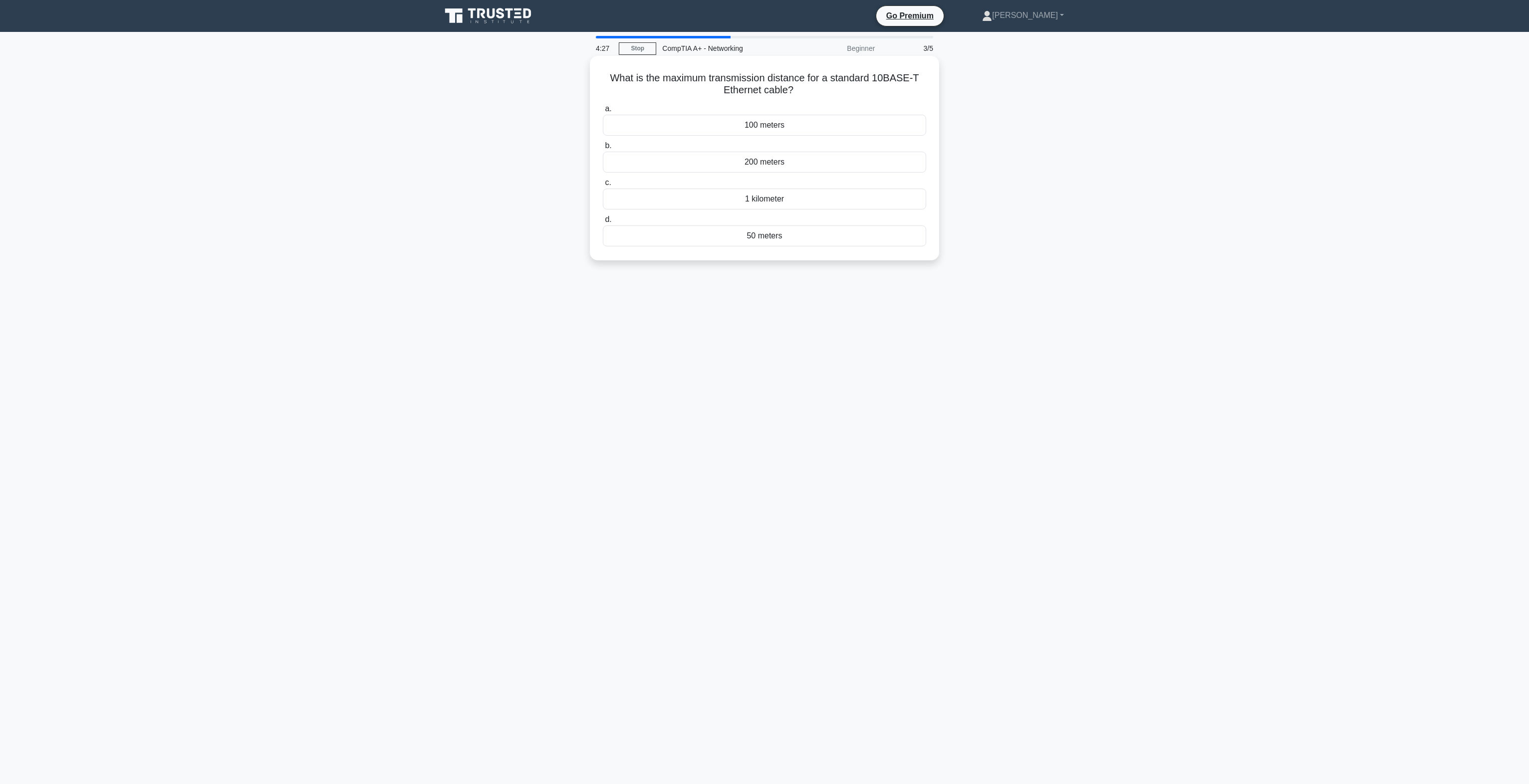
click at [769, 120] on div "100 meters" at bounding box center [764, 125] width 323 height 21
click at [602, 112] on input "a. 100 meters" at bounding box center [602, 109] width 0 height 7
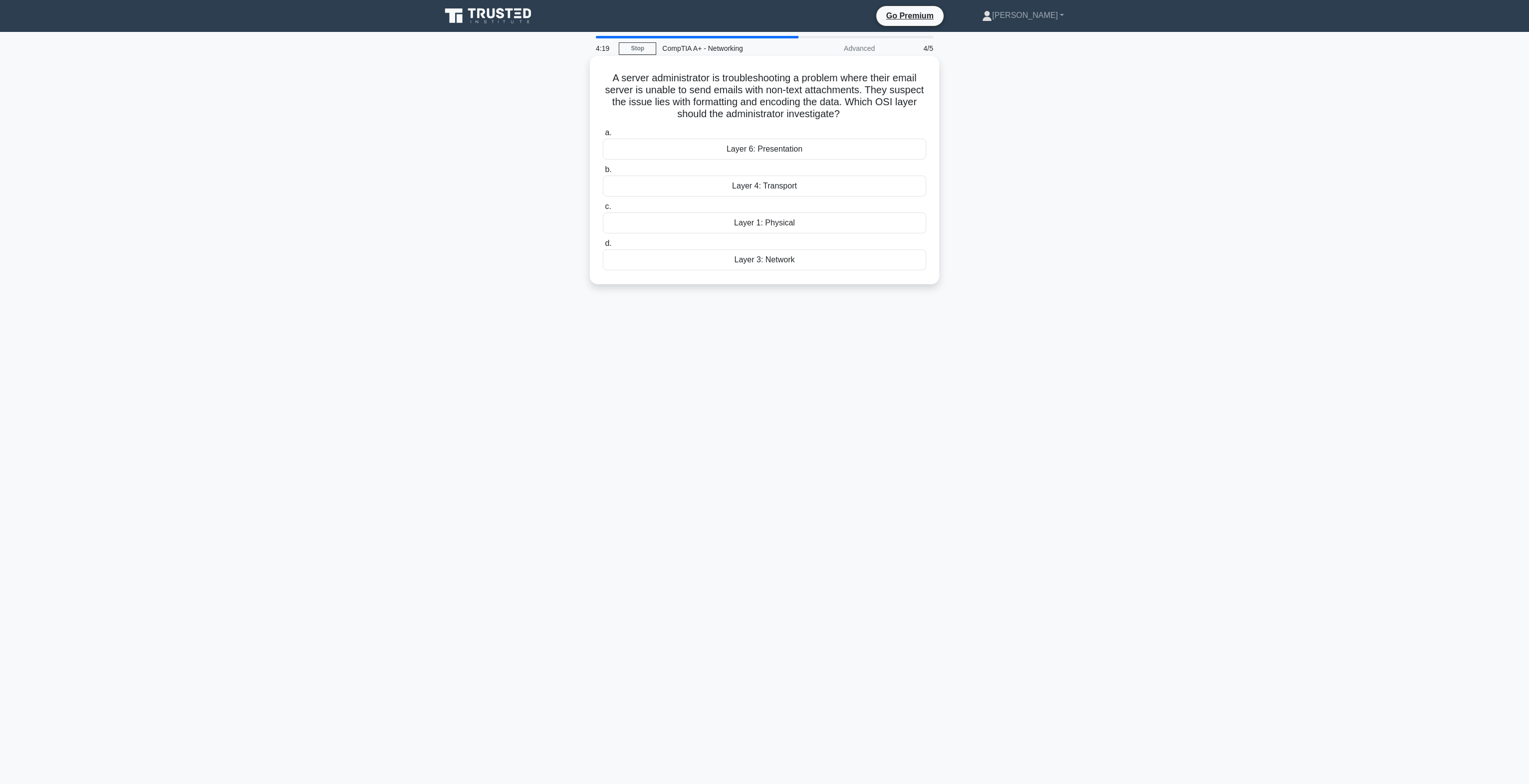
click at [699, 156] on div "Layer 6: Presentation" at bounding box center [764, 149] width 323 height 21
click at [602, 137] on input "a. Layer 6: Presentation" at bounding box center [602, 133] width 0 height 7
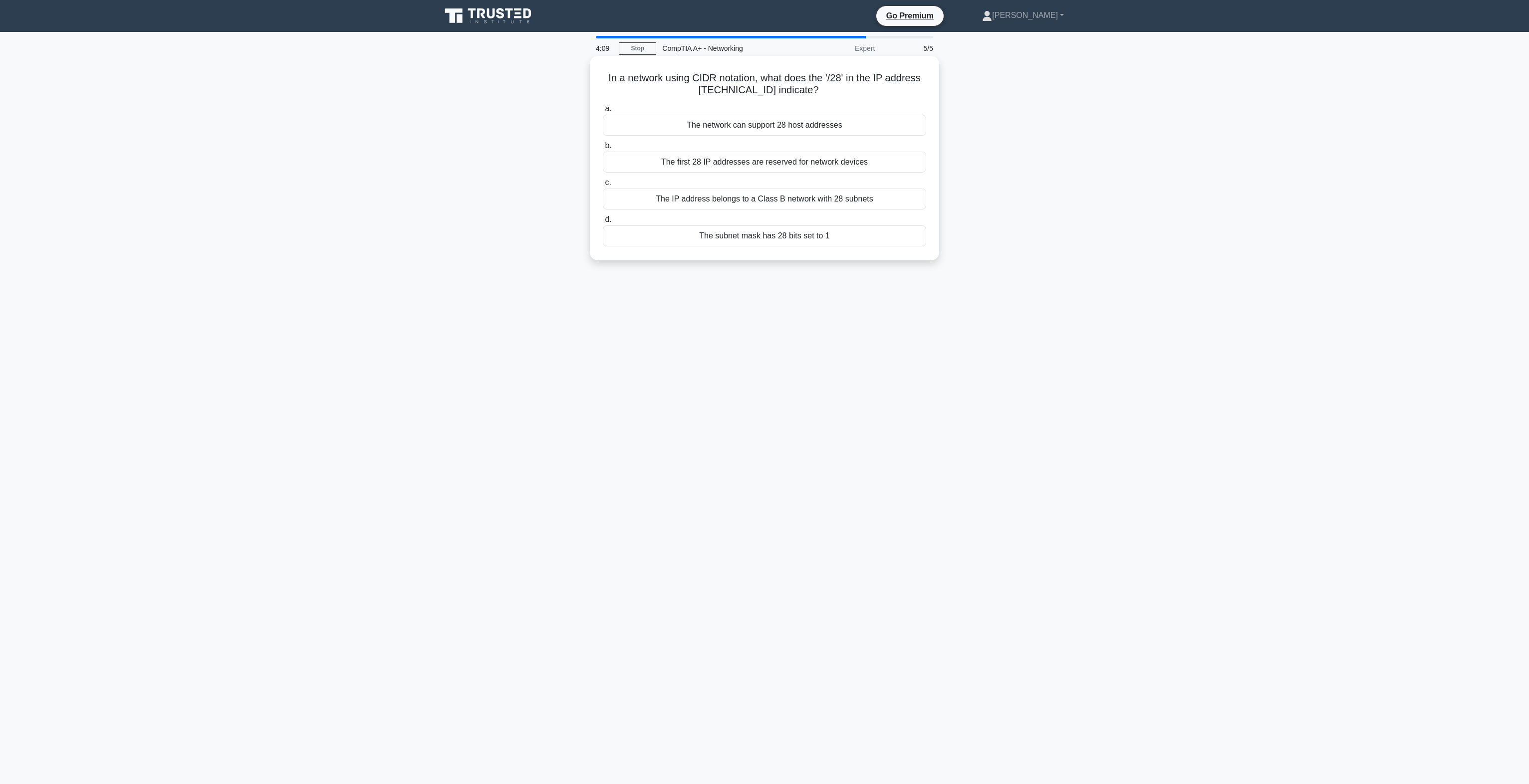
click at [695, 207] on div "The IP address belongs to a Class B network with 28 subnets" at bounding box center [764, 199] width 323 height 21
click at [602, 186] on input "c. The IP address belongs to a Class B network with 28 subnets" at bounding box center [602, 183] width 0 height 7
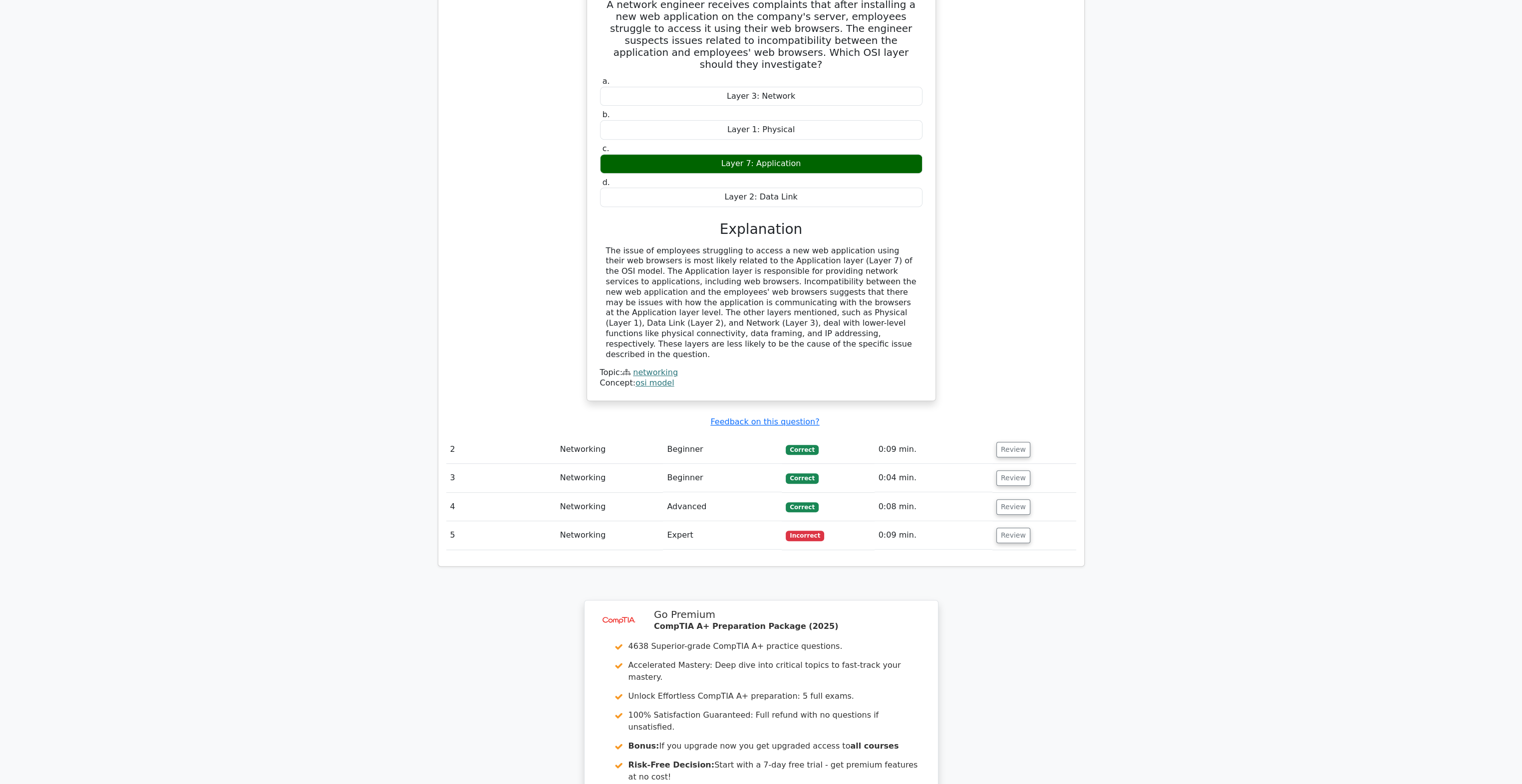
scroll to position [898, 0]
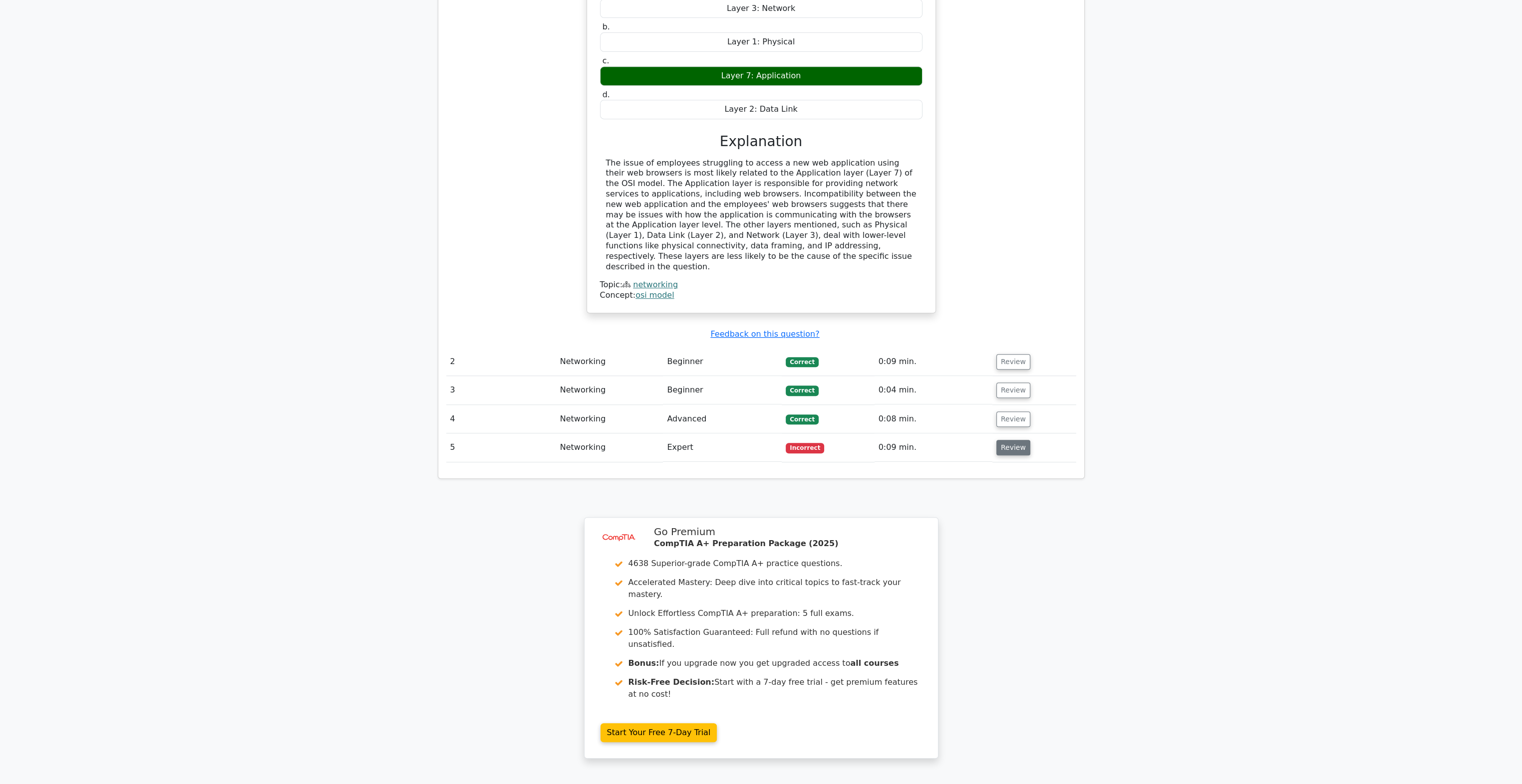
click at [1004, 440] on button "Review" at bounding box center [1013, 447] width 34 height 15
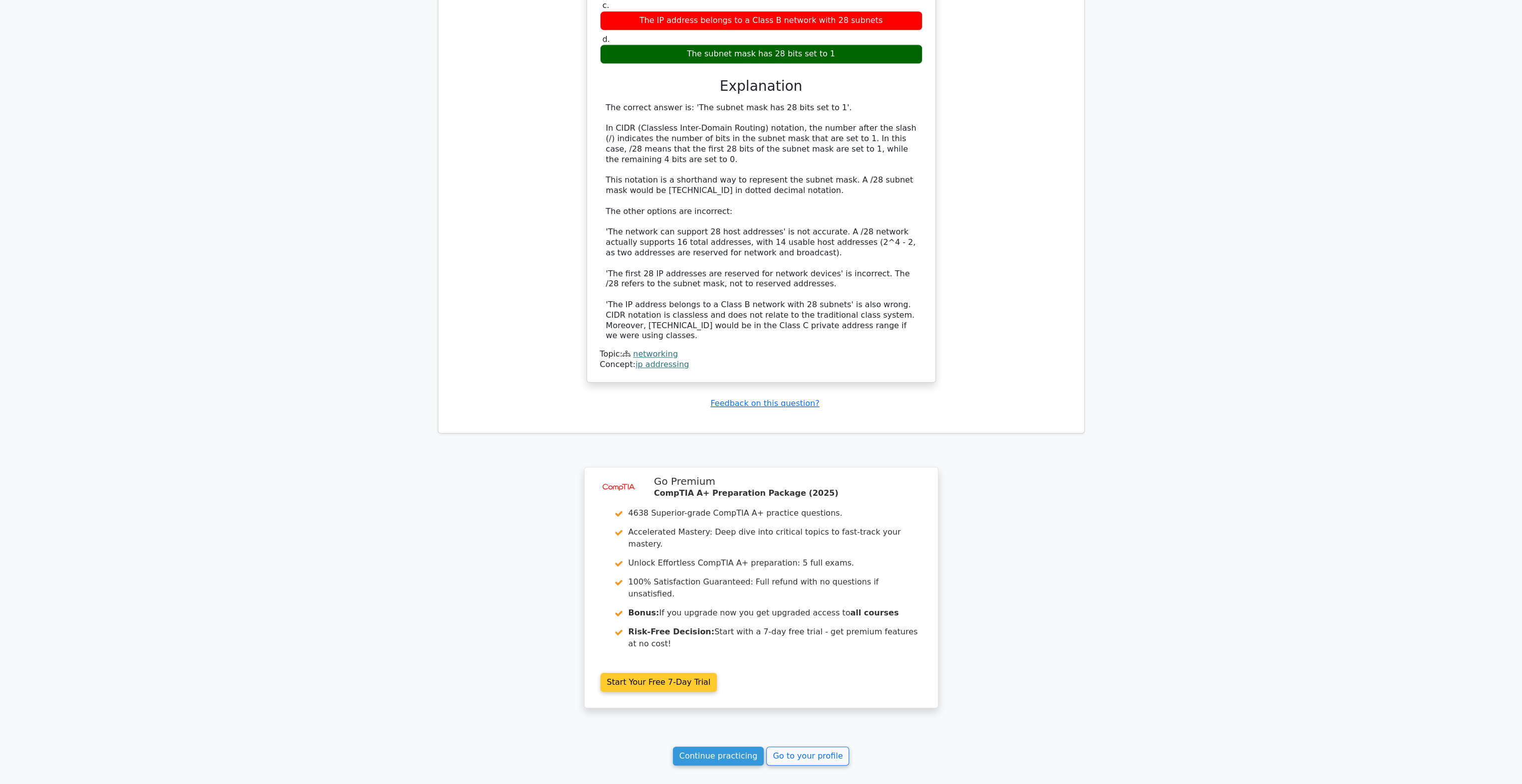
scroll to position [1498, 0]
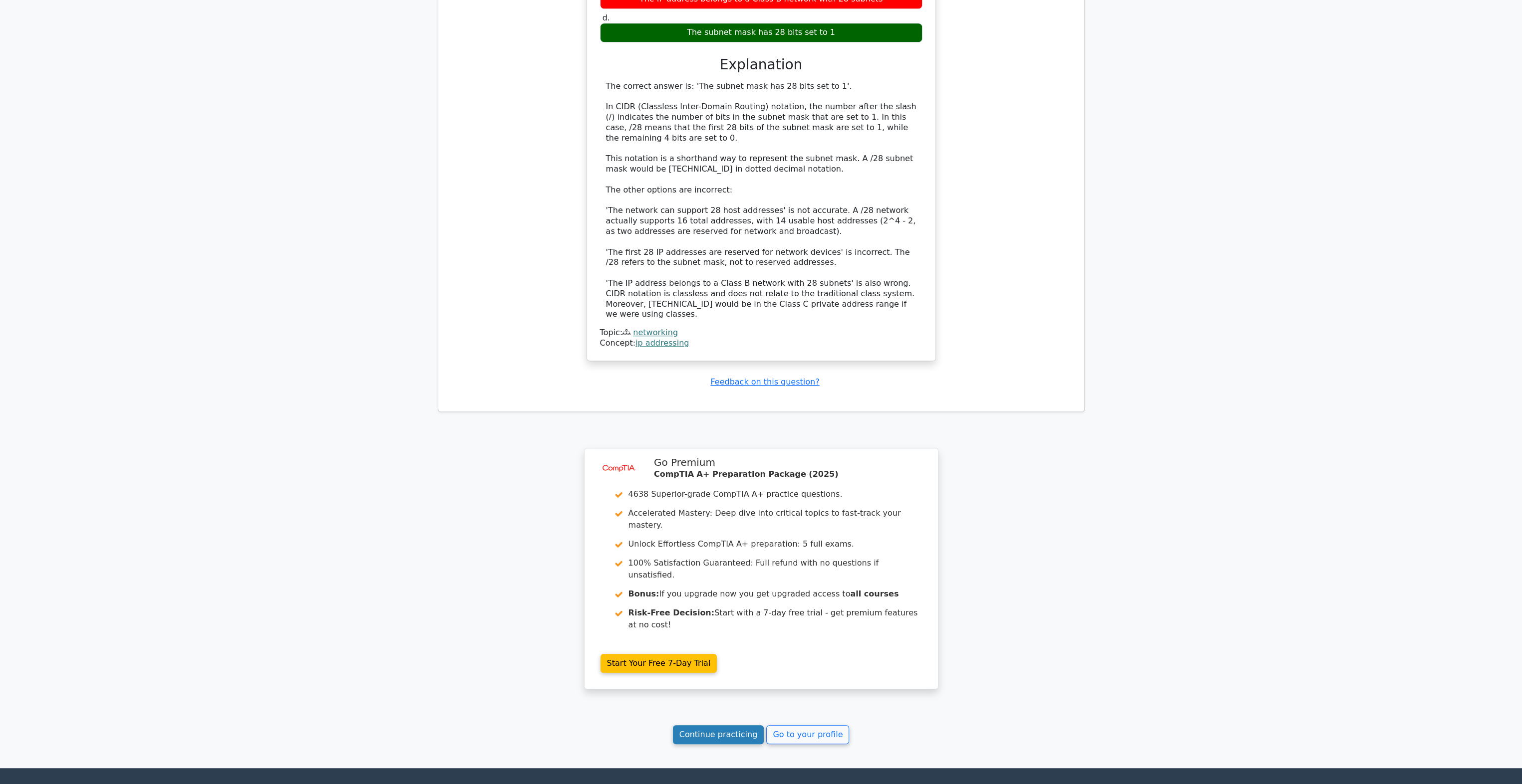
click at [712, 725] on link "Continue practicing" at bounding box center [718, 735] width 91 height 19
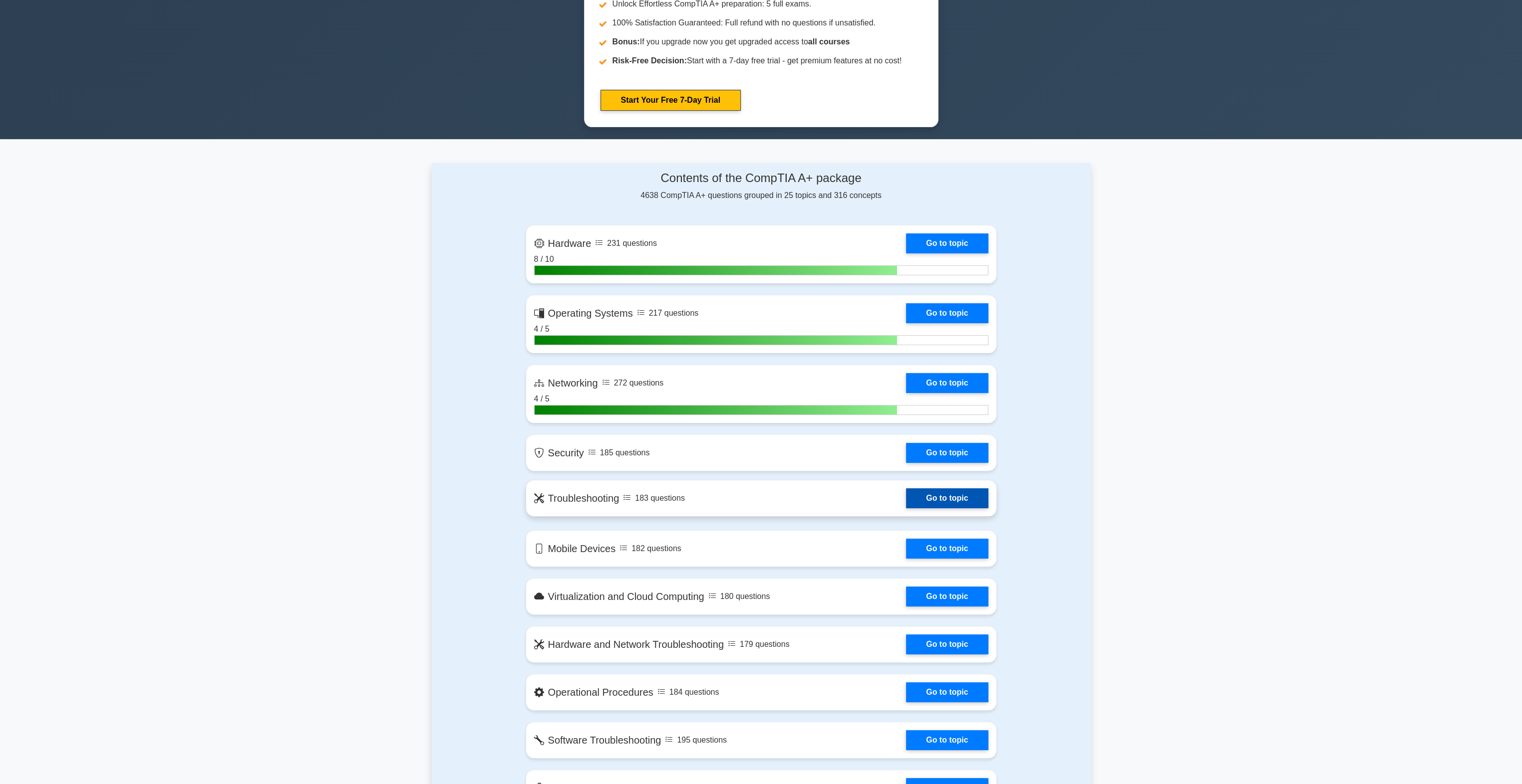
scroll to position [499, 0]
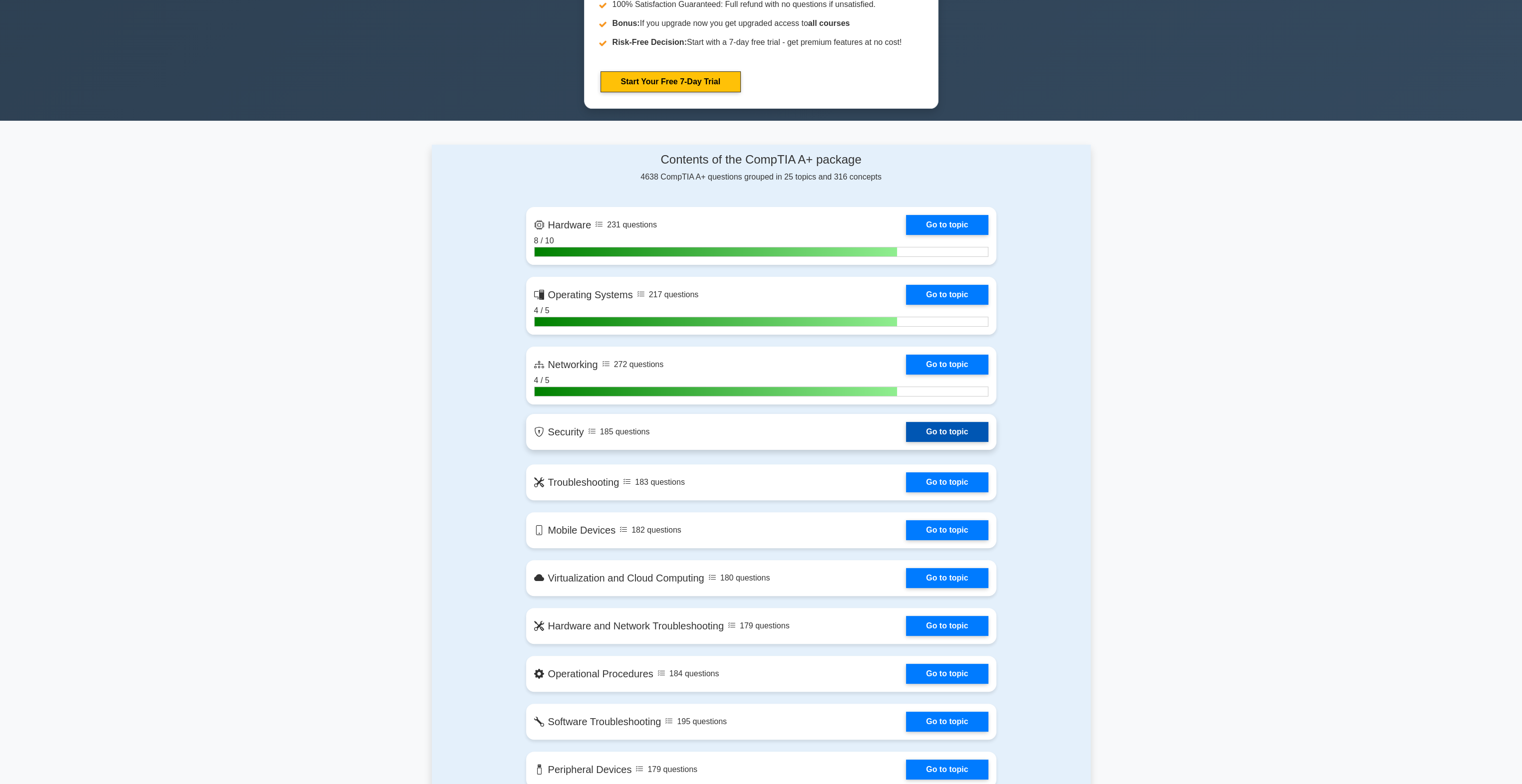
click at [950, 436] on link "Go to topic" at bounding box center [947, 432] width 82 height 20
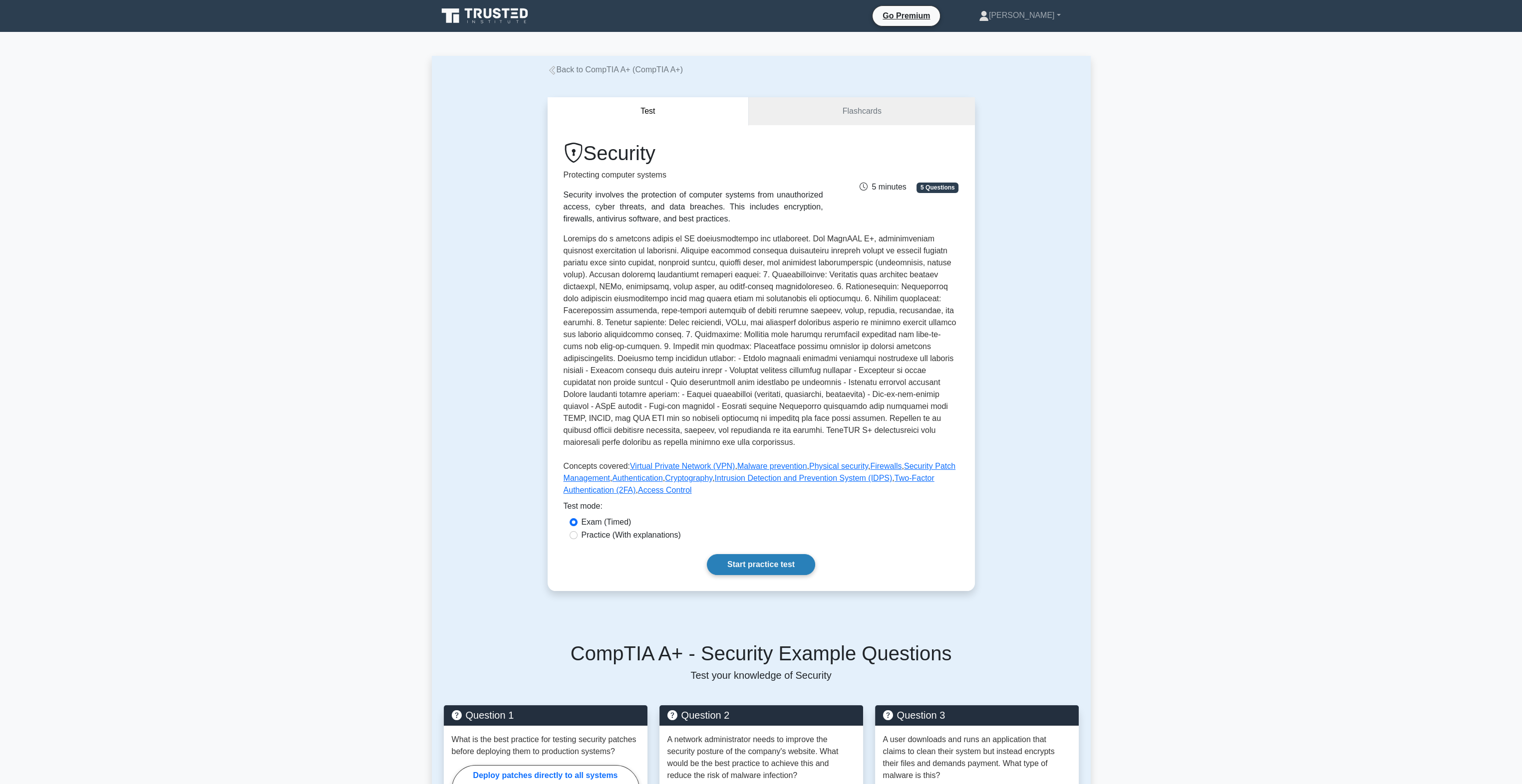
click at [747, 554] on div "Security Protecting computer systems Security involves the protection of comput…" at bounding box center [761, 358] width 427 height 466
click at [752, 563] on link "Start practice test" at bounding box center [760, 565] width 108 height 21
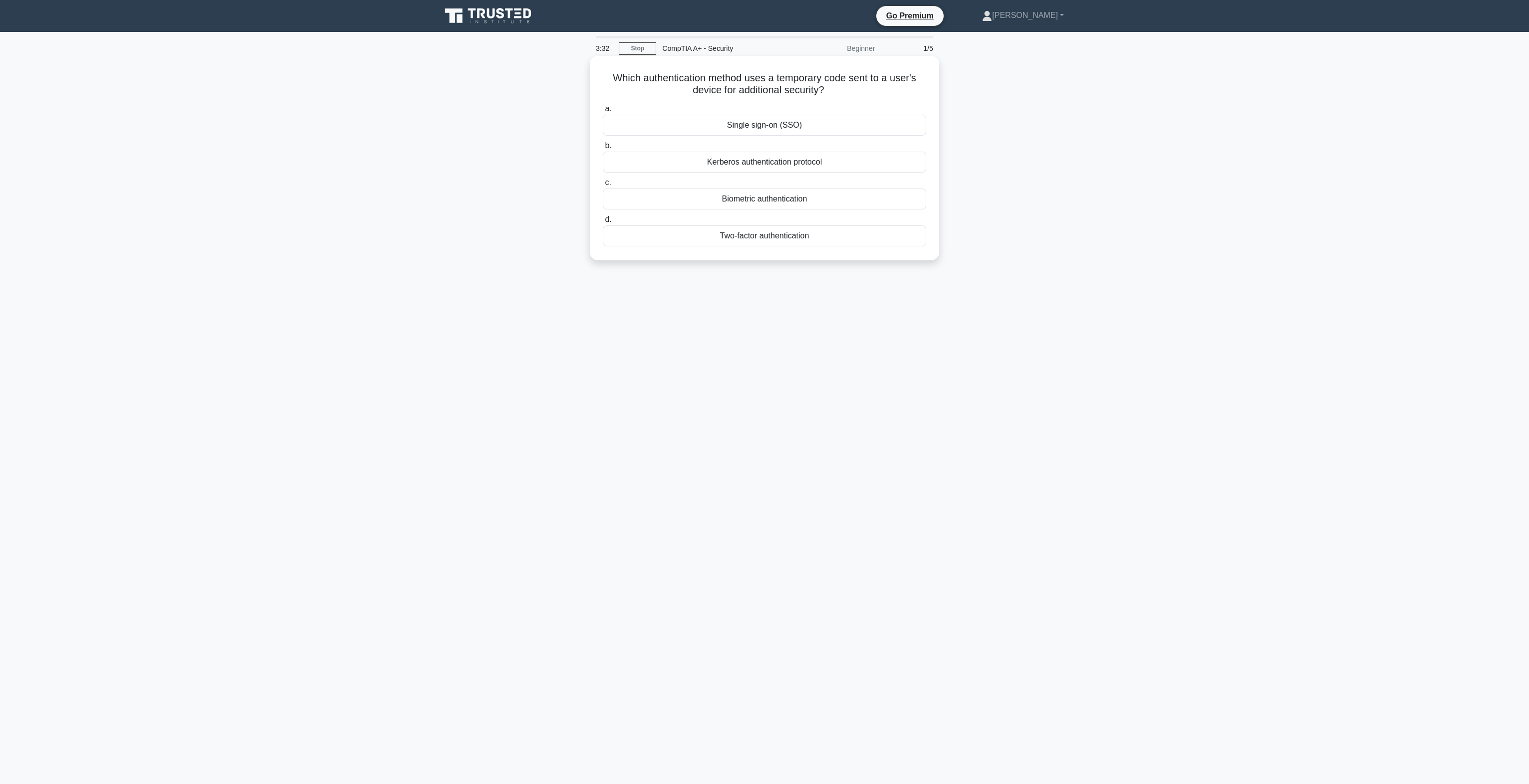
click at [790, 235] on div "Two-factor authentication" at bounding box center [764, 235] width 323 height 21
click at [602, 223] on input "d. Two-factor authentication" at bounding box center [602, 219] width 0 height 7
click at [783, 174] on div "Least Privilege" at bounding box center [764, 173] width 323 height 21
click at [602, 161] on input "b. Least Privilege" at bounding box center [602, 158] width 0 height 7
click at [749, 204] on div "Ignore the message and inform the system administrator or IT department." at bounding box center [764, 199] width 323 height 21
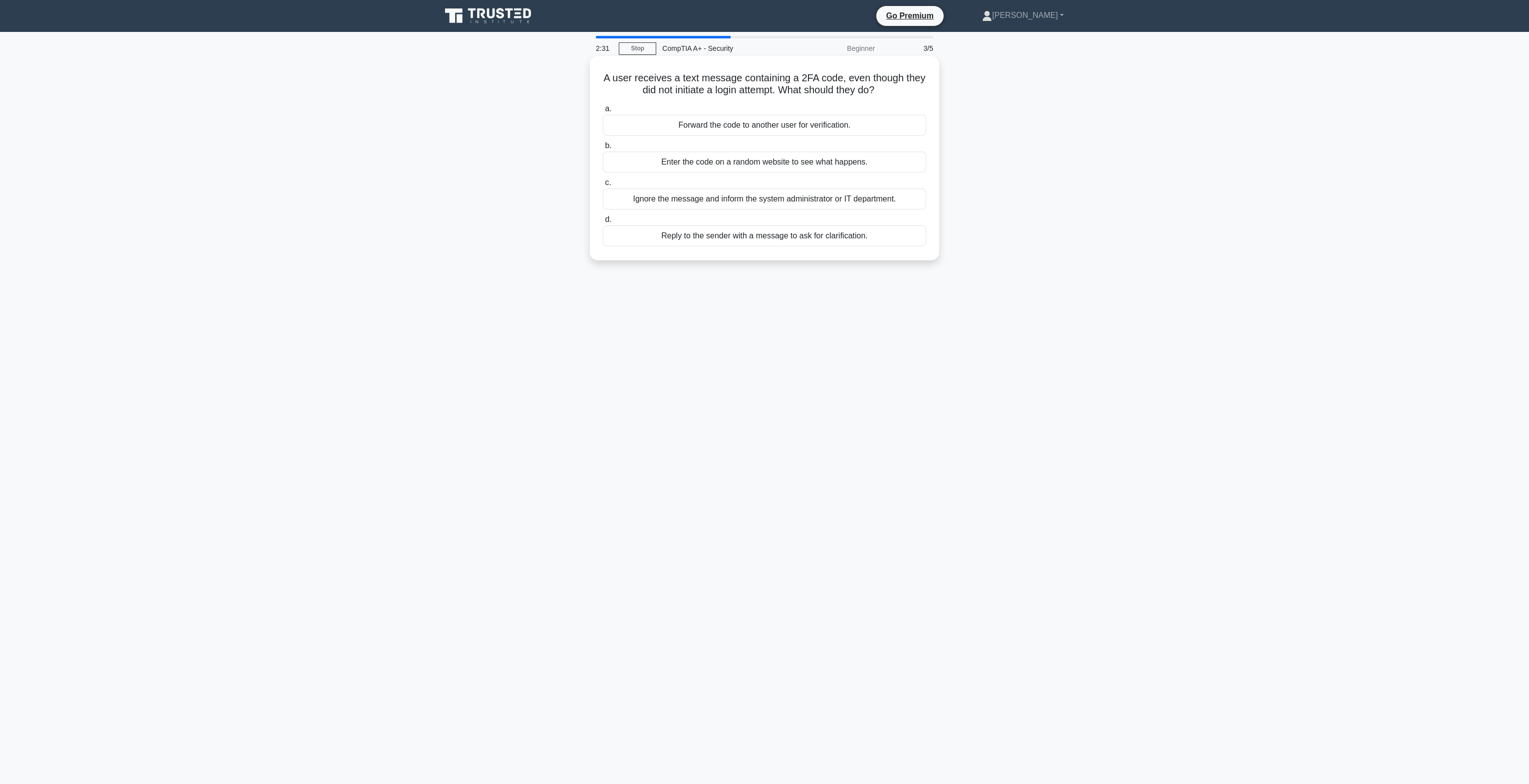
click at [602, 186] on input "c. Ignore the message and inform the system administrator or IT department." at bounding box center [602, 183] width 0 height 7
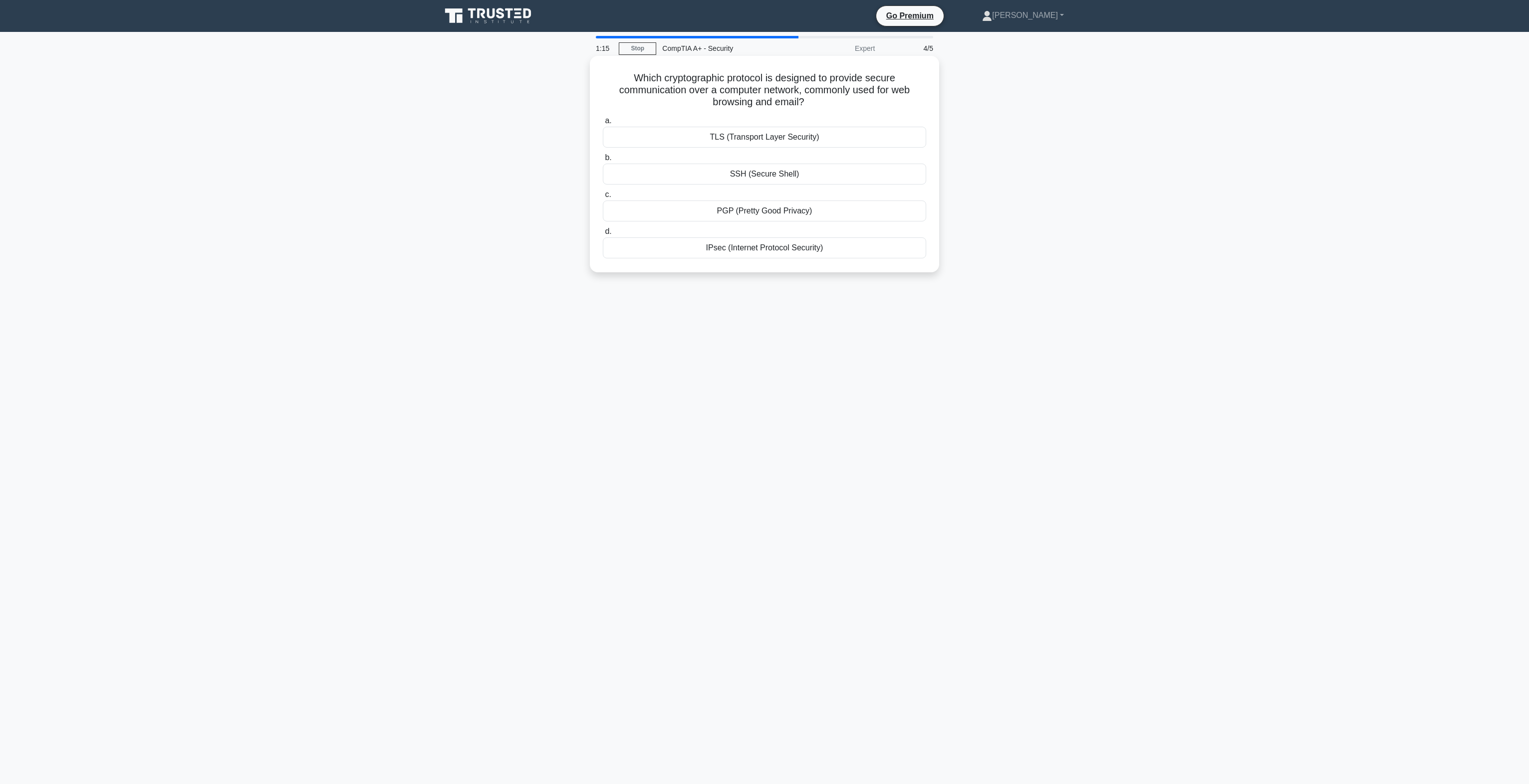
click at [775, 254] on div "IPsec (Internet Protocol Security)" at bounding box center [764, 247] width 323 height 21
click at [602, 235] on input "d. IPsec (Internet Protocol Security)" at bounding box center [602, 232] width 0 height 7
click at [816, 235] on div "Rainbow table attack" at bounding box center [764, 235] width 323 height 21
click at [602, 223] on input "d. Rainbow table attack" at bounding box center [602, 219] width 0 height 7
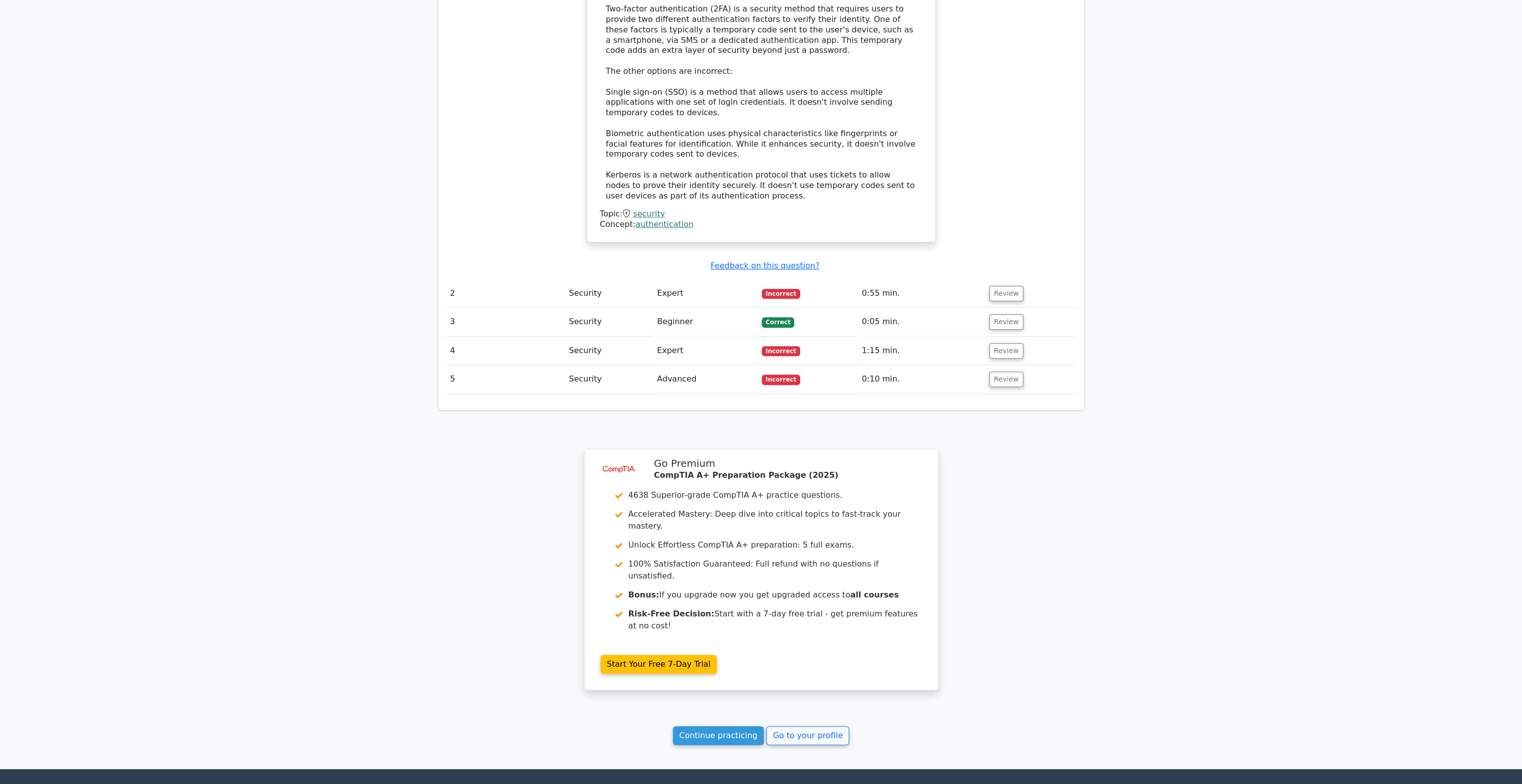
scroll to position [1046, 0]
